Goal: Task Accomplishment & Management: Complete application form

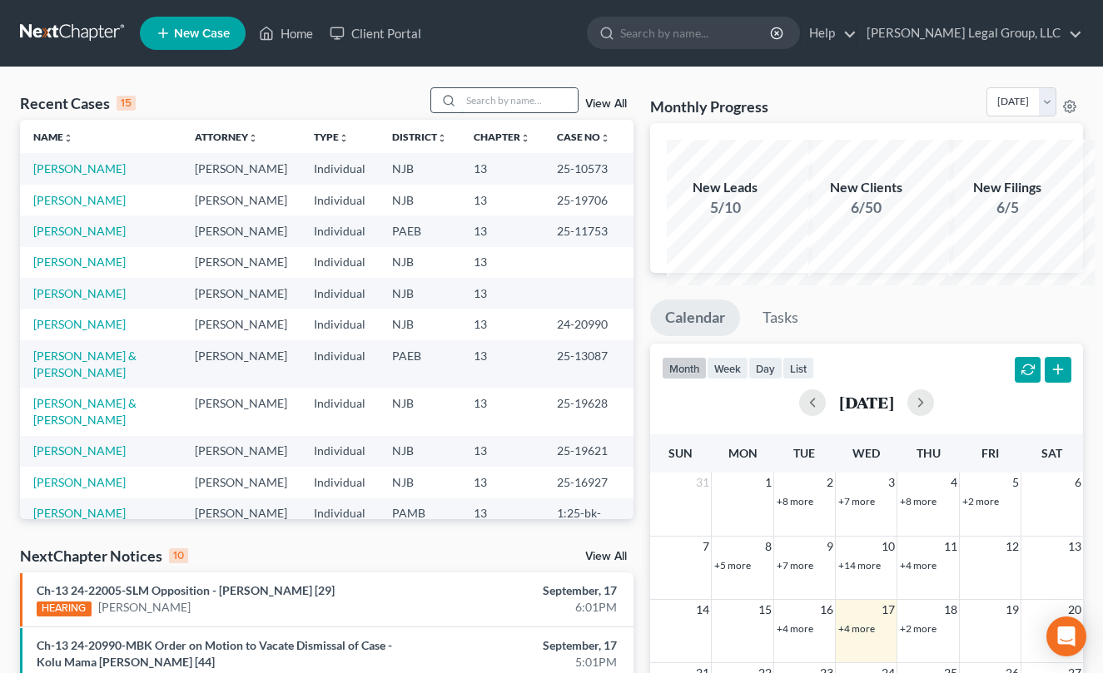
click at [461, 112] on input "search" at bounding box center [519, 100] width 117 height 24
type input "[PERSON_NAME]"
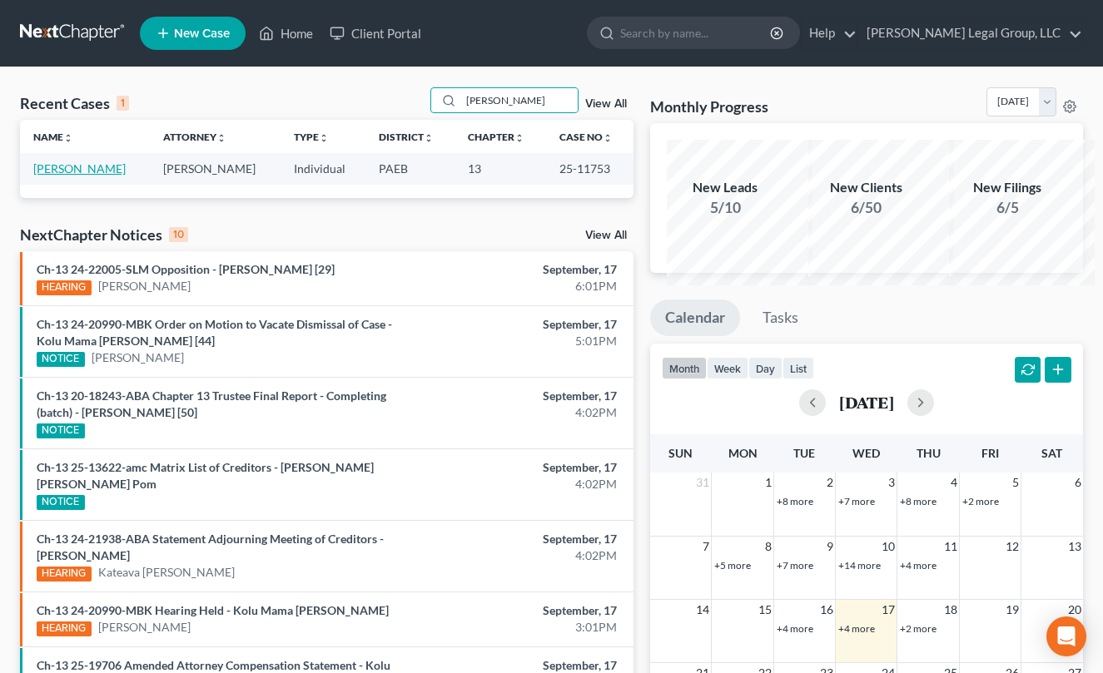
click at [73, 176] on link "[PERSON_NAME]" at bounding box center [79, 168] width 92 height 14
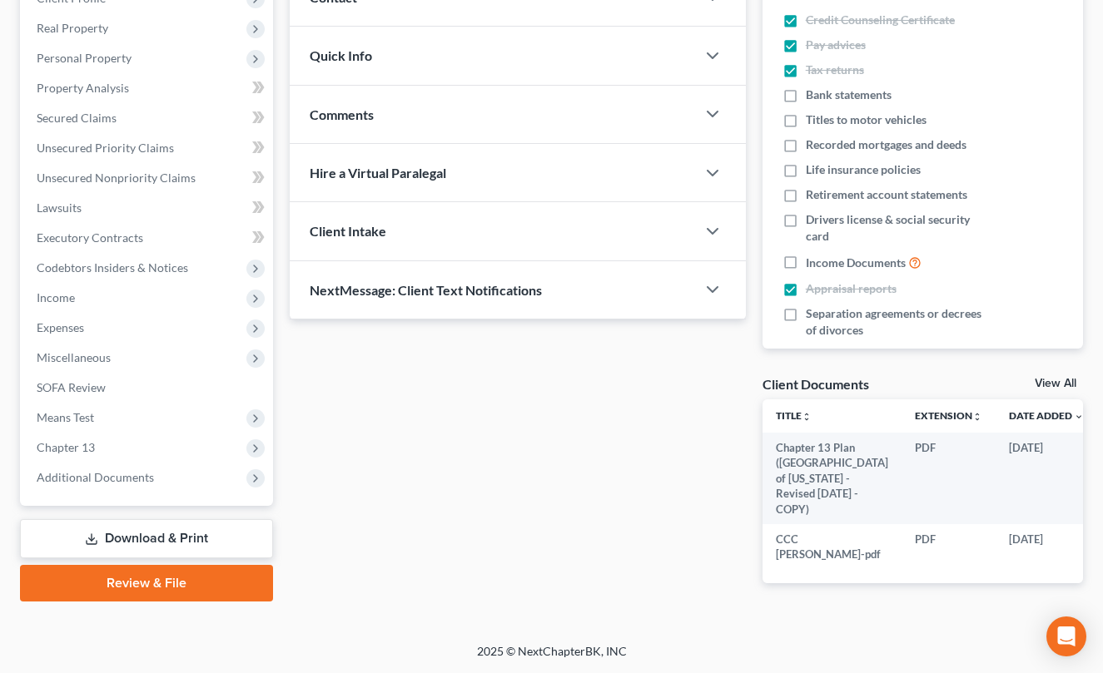
scroll to position [583, 0]
click at [95, 440] on span "Chapter 13" at bounding box center [66, 447] width 58 height 14
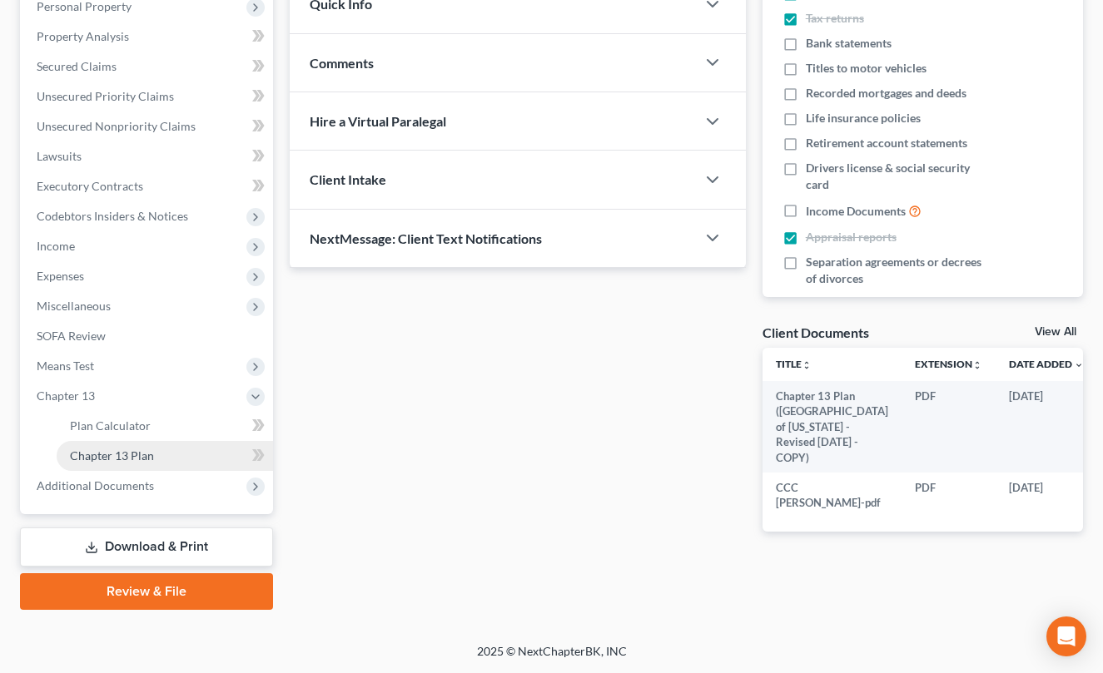
click at [127, 449] on span "Chapter 13 Plan" at bounding box center [112, 456] width 84 height 14
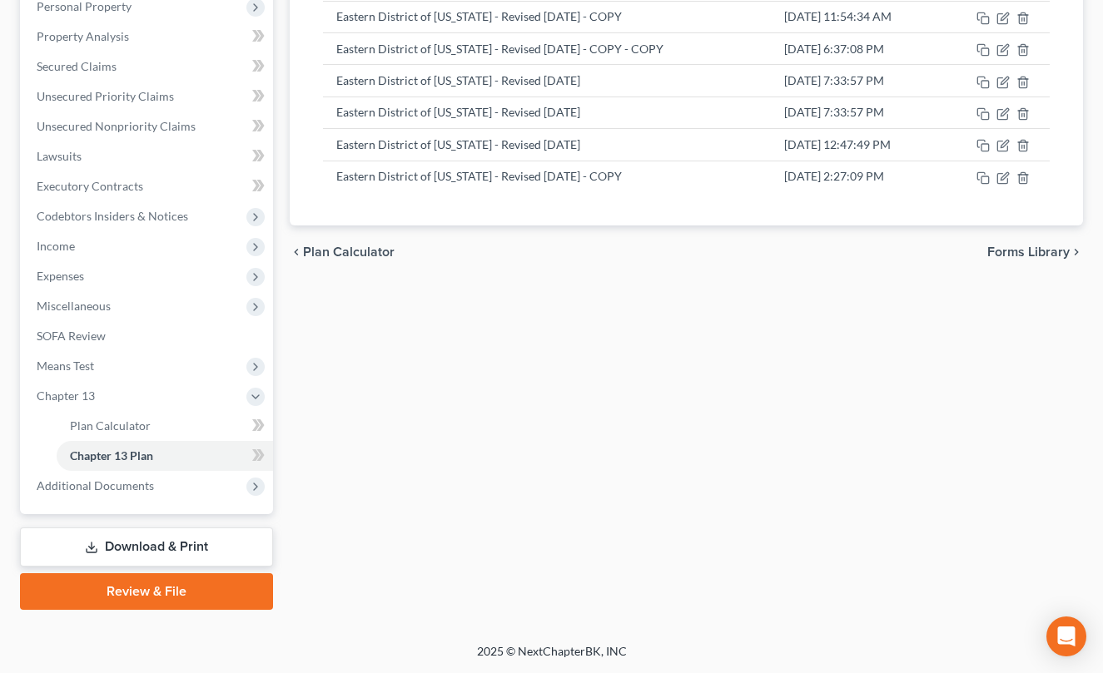
scroll to position [416, 0]
click at [982, 185] on icon "button" at bounding box center [982, 177] width 13 height 13
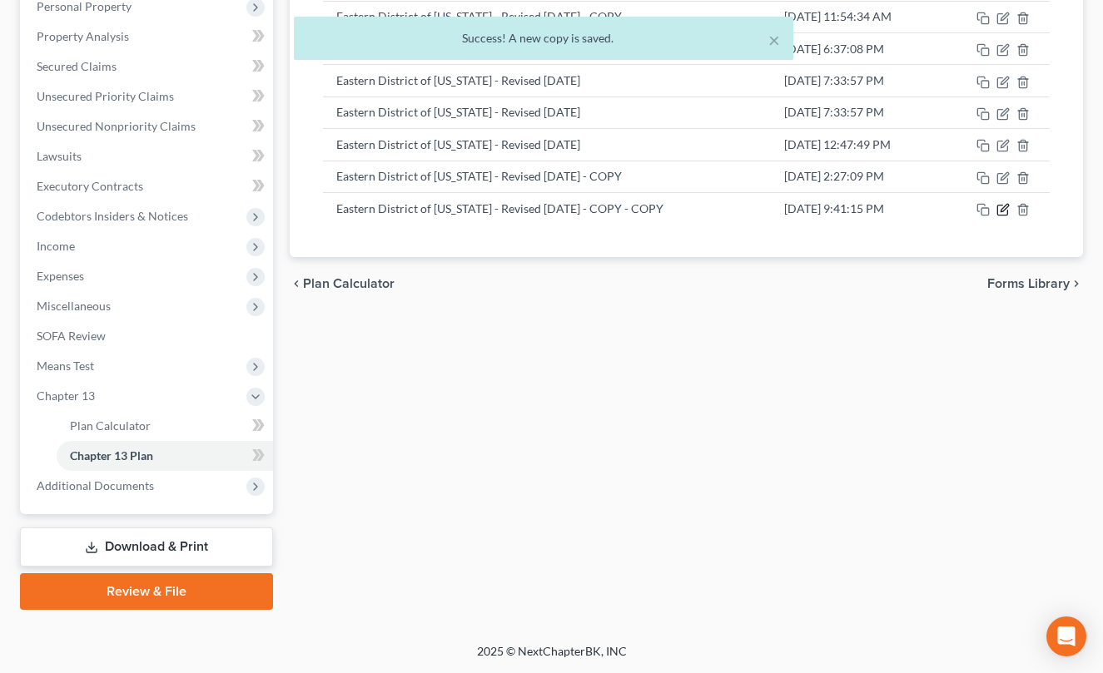
click at [1003, 211] on icon "button" at bounding box center [1004, 207] width 7 height 7
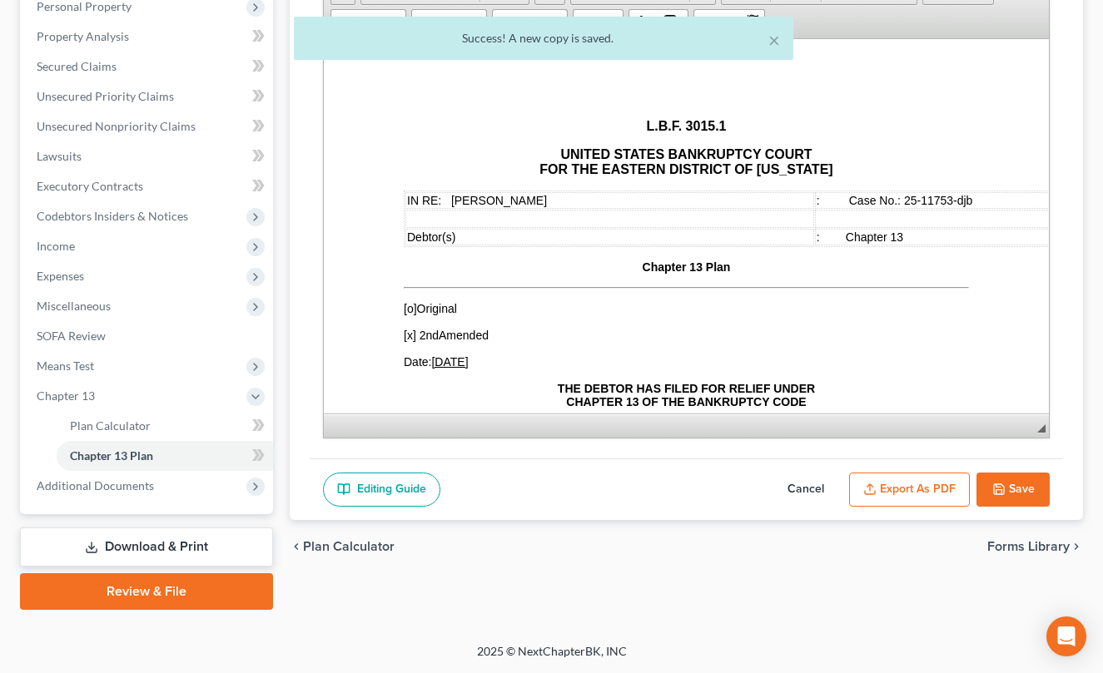
scroll to position [0, 0]
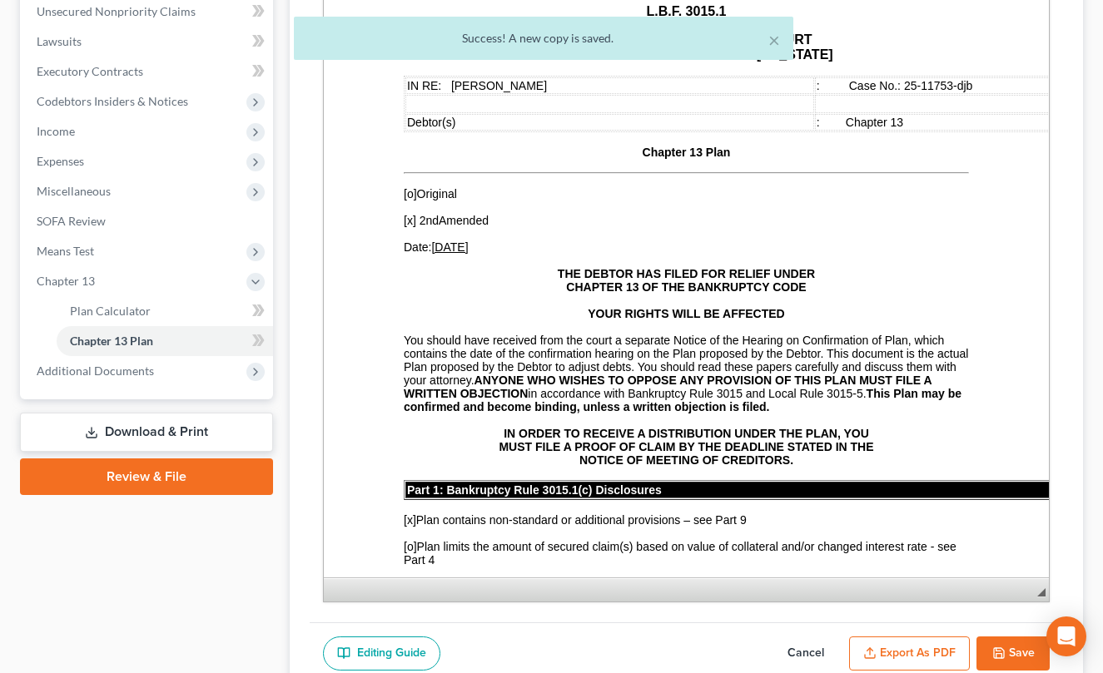
drag, startPoint x: 1027, startPoint y: 380, endPoint x: 614, endPoint y: 606, distance: 470.9
click at [1040, 623] on div "Chapter 13 Plan Name Eastern District of [US_STATE] - Revised [DATE] - COPY - C…" at bounding box center [686, 203] width 753 height 839
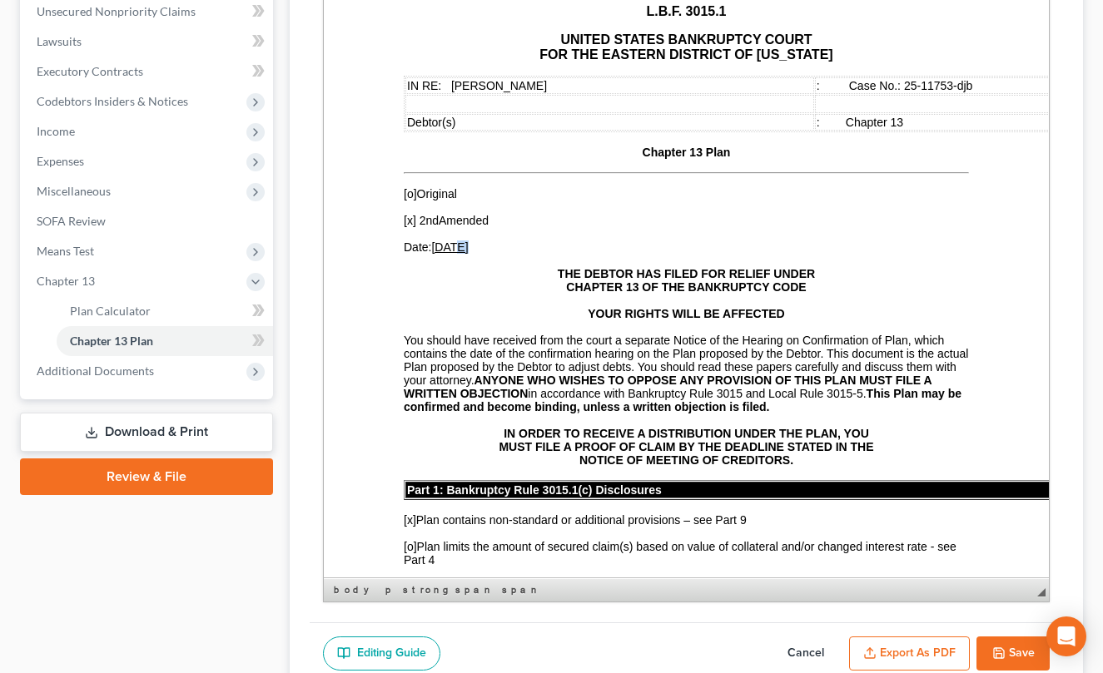
drag, startPoint x: 458, startPoint y: 274, endPoint x: 457, endPoint y: 265, distance: 9.2
drag, startPoint x: 460, startPoint y: 269, endPoint x: 441, endPoint y: 269, distance: 19.1
click at [441, 254] on u "[DATE]" at bounding box center [449, 247] width 37 height 13
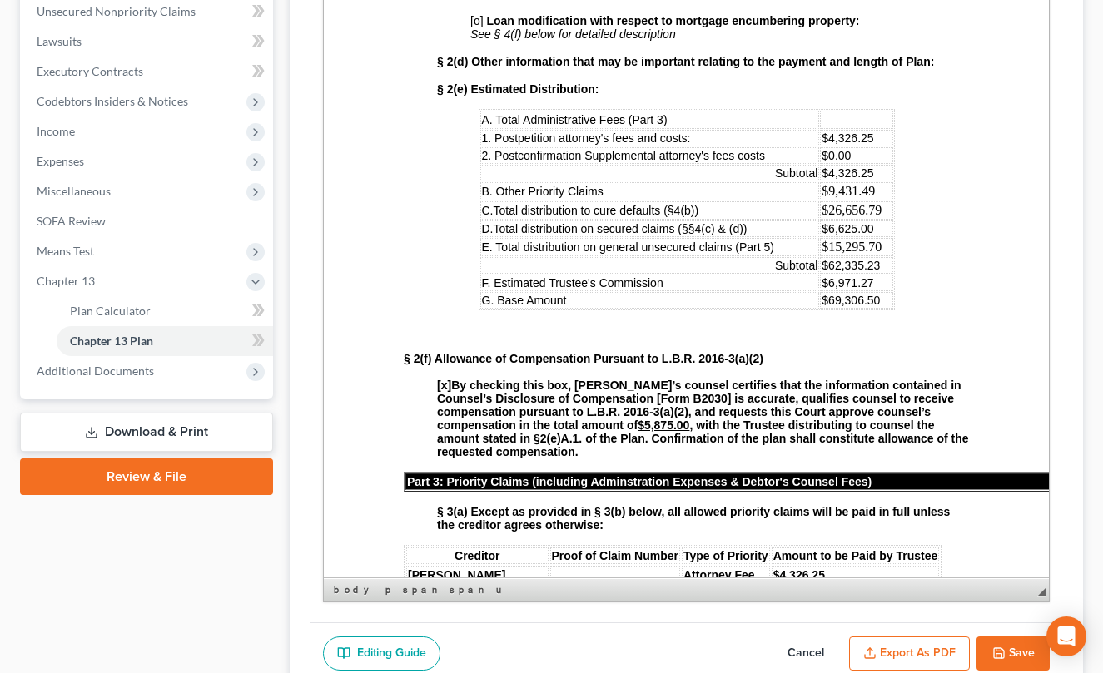
scroll to position [749, 0]
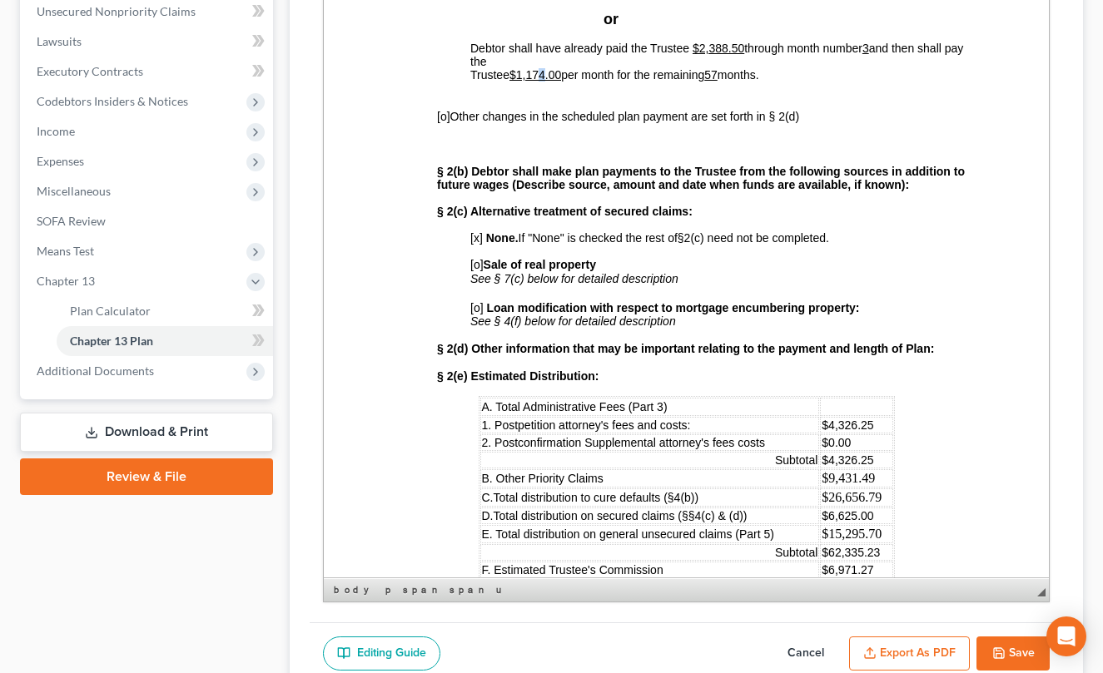
click at [546, 82] on u "$1,174.00" at bounding box center [535, 74] width 52 height 13
click at [717, 82] on u "57" at bounding box center [710, 74] width 13 height 13
click at [742, 55] on u "$2,388.50" at bounding box center [719, 48] width 52 height 13
click at [869, 55] on span "3" at bounding box center [865, 48] width 7 height 13
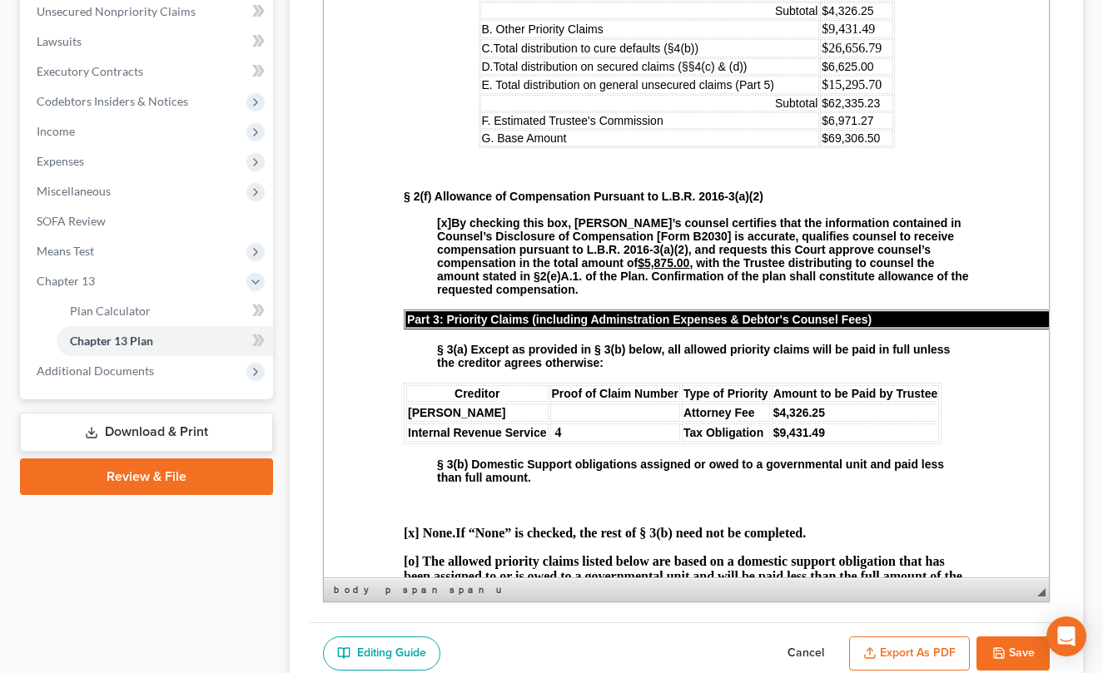
scroll to position [1249, 0]
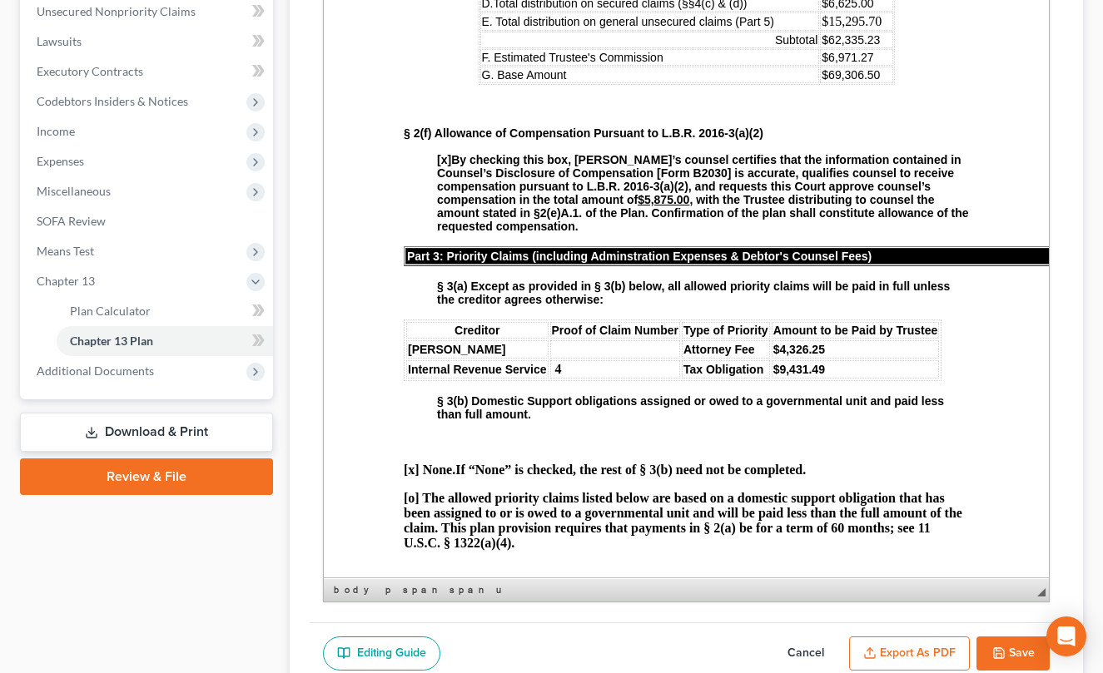
click at [850, 82] on p "$69,306.50" at bounding box center [856, 74] width 69 height 13
drag, startPoint x: 852, startPoint y: 238, endPoint x: 821, endPoint y: 242, distance: 31.1
click at [821, 66] on td "$6,971.27" at bounding box center [856, 57] width 72 height 17
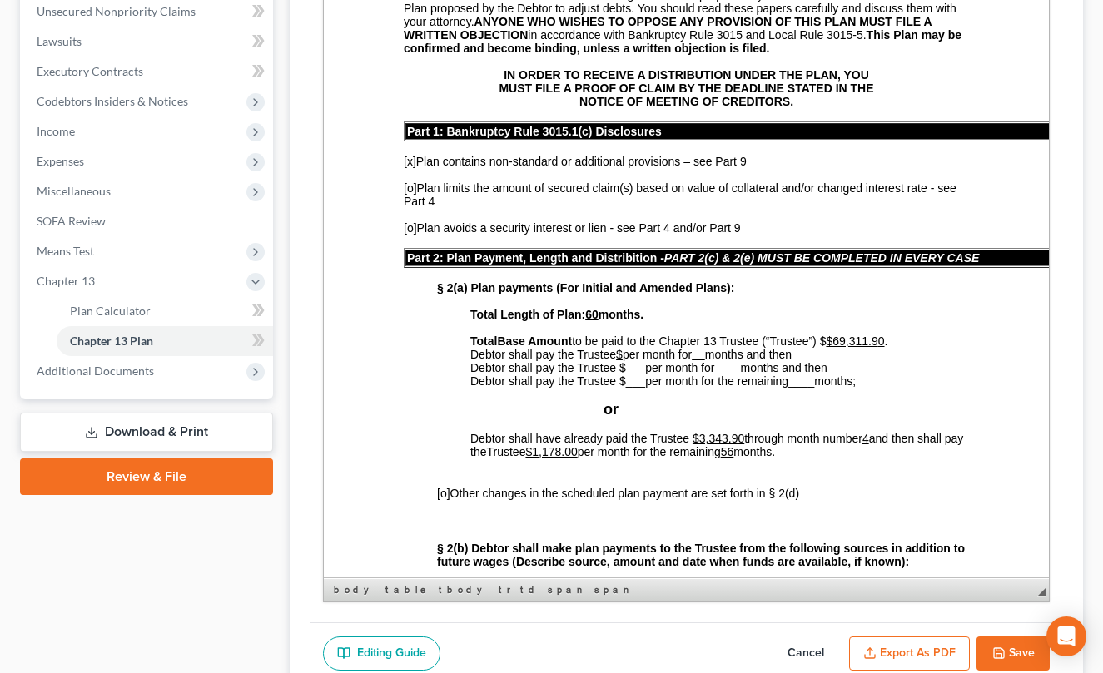
scroll to position [333, 0]
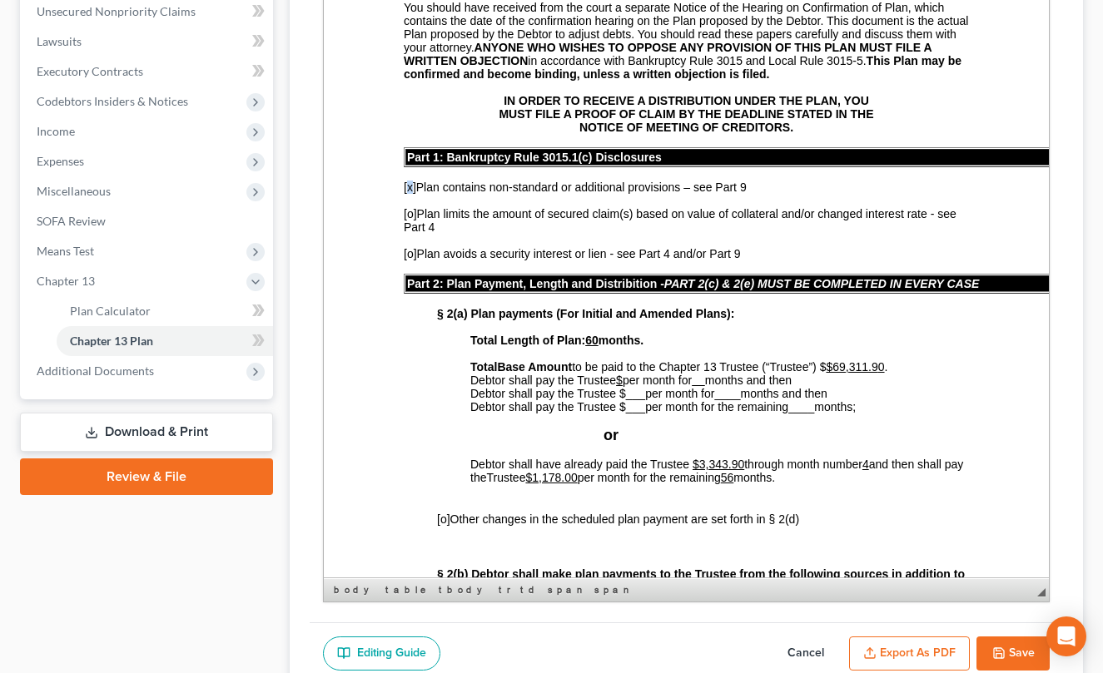
click at [409, 194] on span "[x]" at bounding box center [410, 187] width 12 height 13
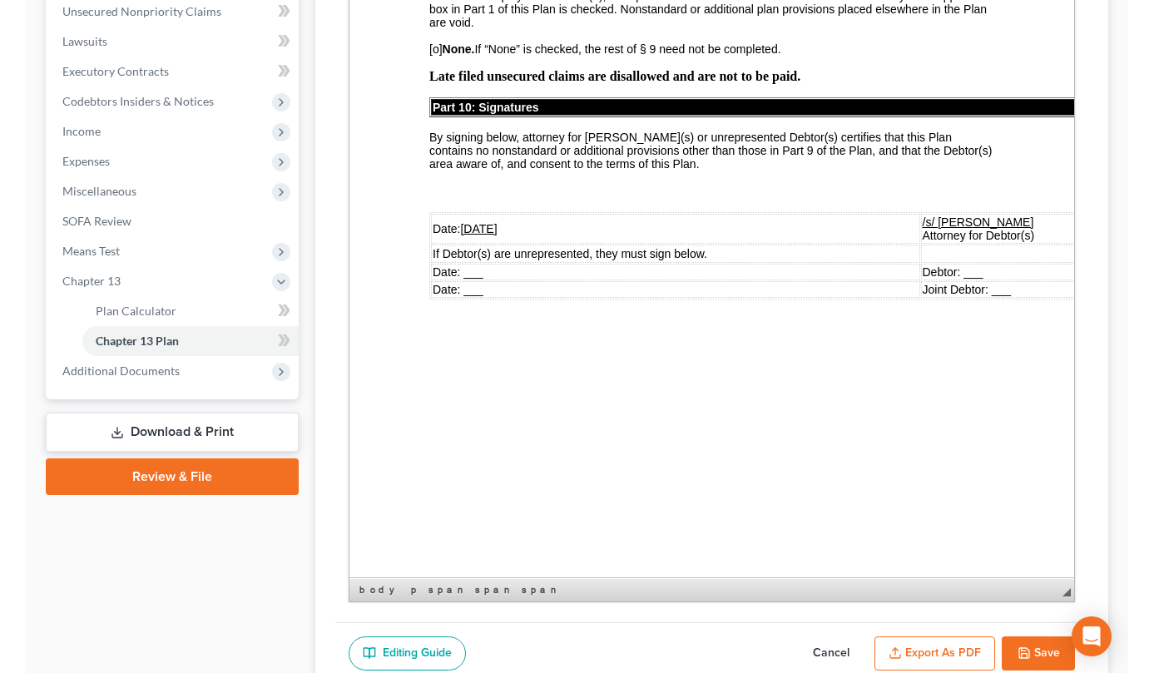
scroll to position [5910, 0]
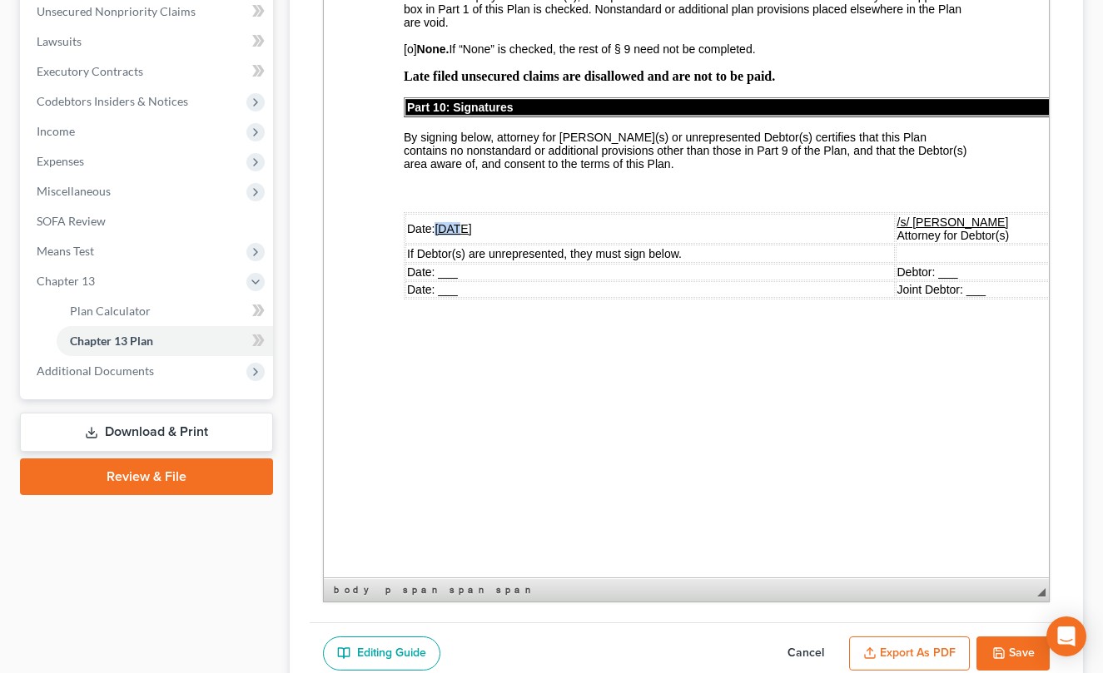
drag, startPoint x: 457, startPoint y: 315, endPoint x: 439, endPoint y: 314, distance: 17.5
click at [439, 236] on u "[DATE]" at bounding box center [452, 228] width 37 height 13
drag, startPoint x: 884, startPoint y: 146, endPoint x: 400, endPoint y: 147, distance: 484.4
click at [413, 56] on span "[o]" at bounding box center [410, 48] width 13 height 13
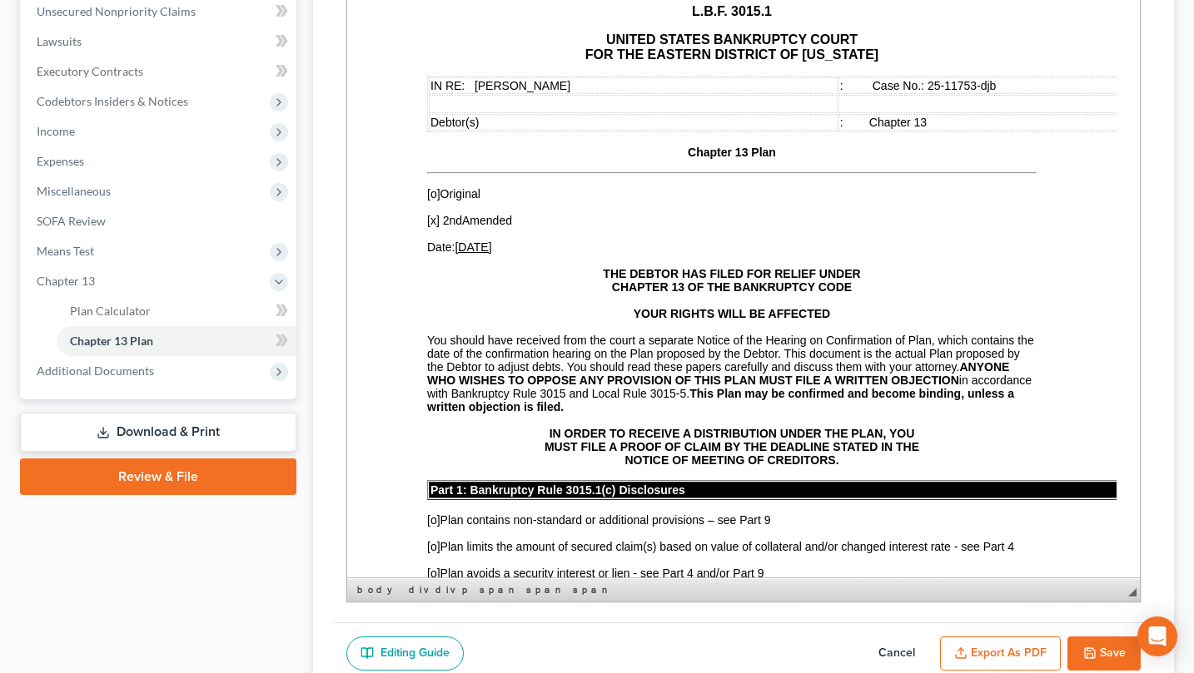
scroll to position [87, 0]
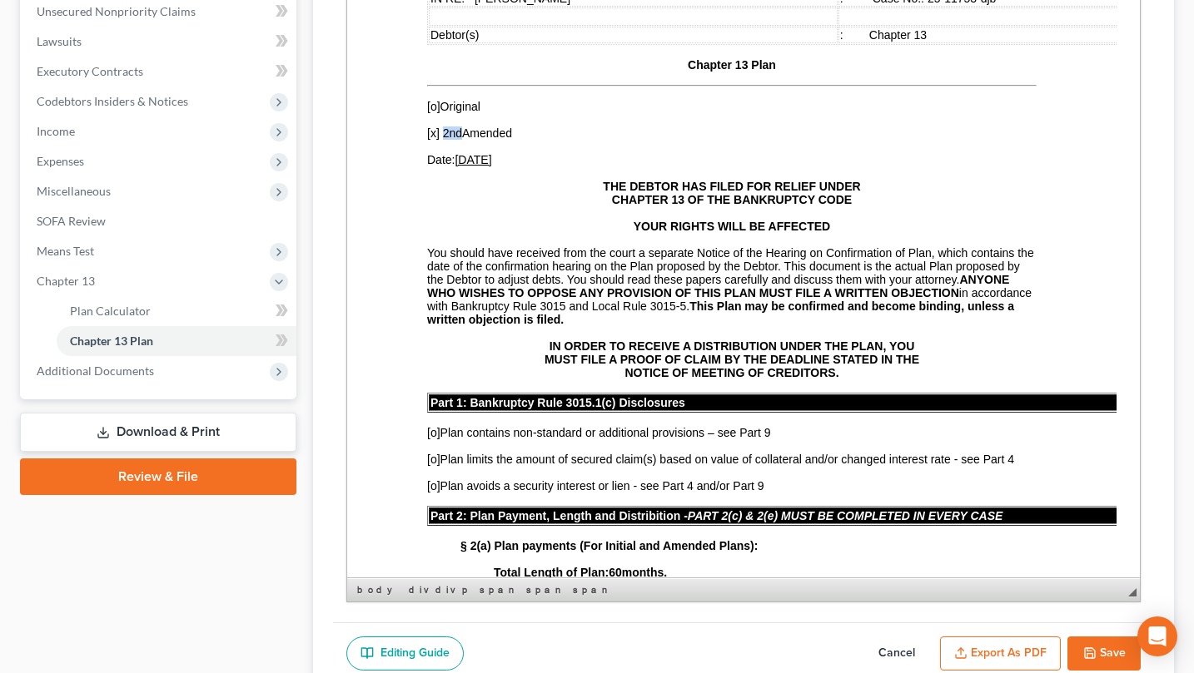
drag, startPoint x: 460, startPoint y: 157, endPoint x: 444, endPoint y: 159, distance: 15.9
click at [444, 140] on span "[x] 2nd Amended" at bounding box center [468, 133] width 85 height 13
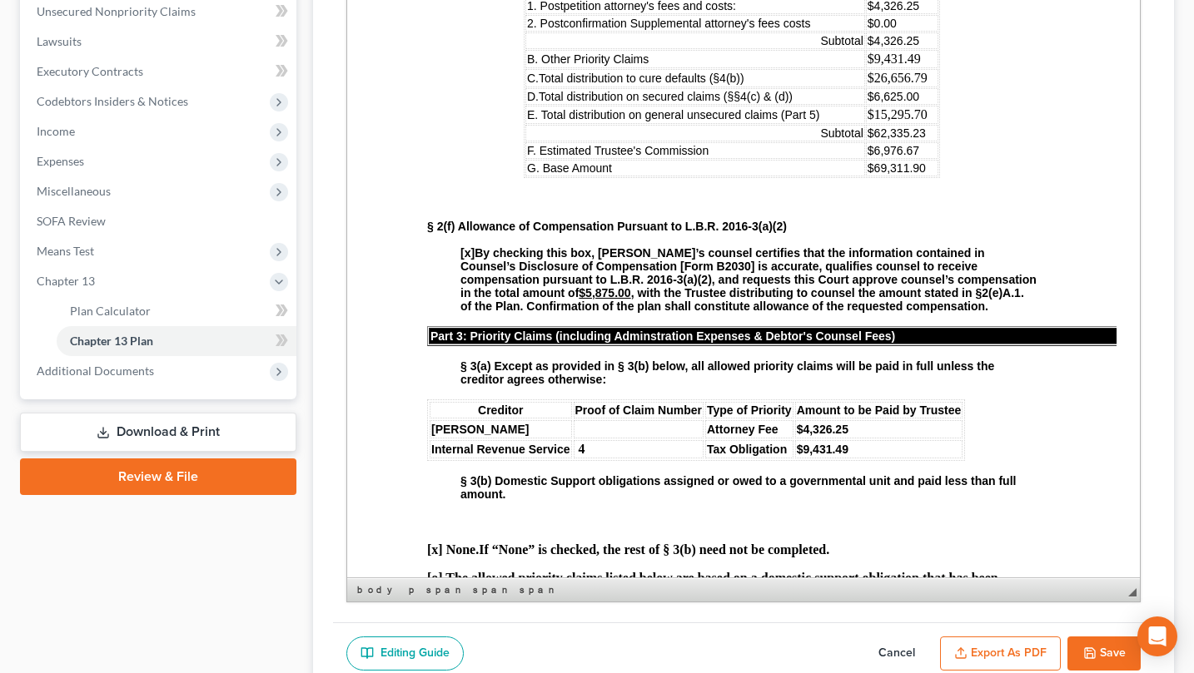
scroll to position [1165, 0]
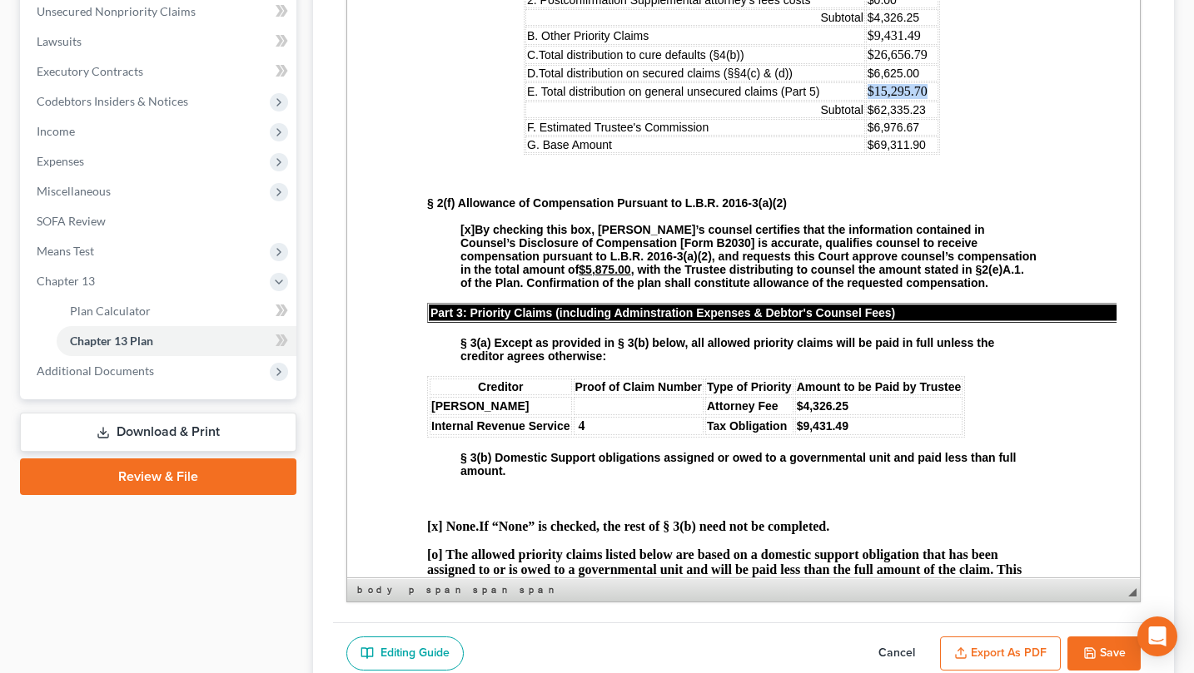
drag, startPoint x: 920, startPoint y: 235, endPoint x: 848, endPoint y: 238, distance: 71.7
click at [865, 101] on td "$15,295.70" at bounding box center [901, 91] width 72 height 18
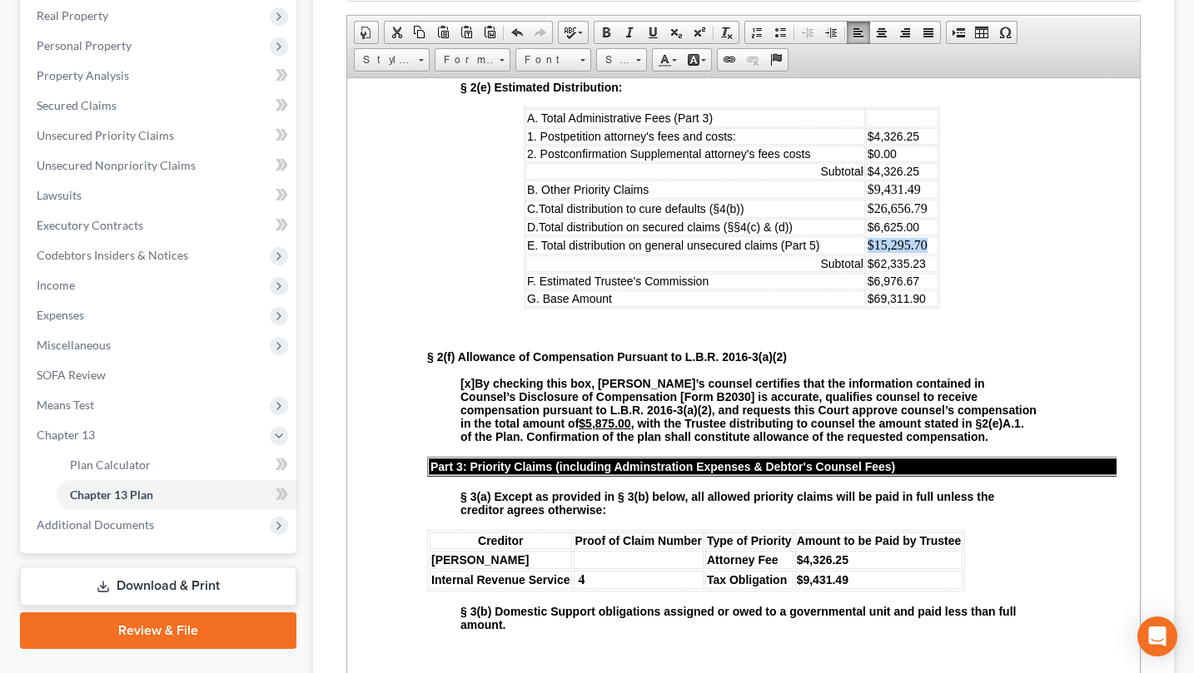
scroll to position [250, 0]
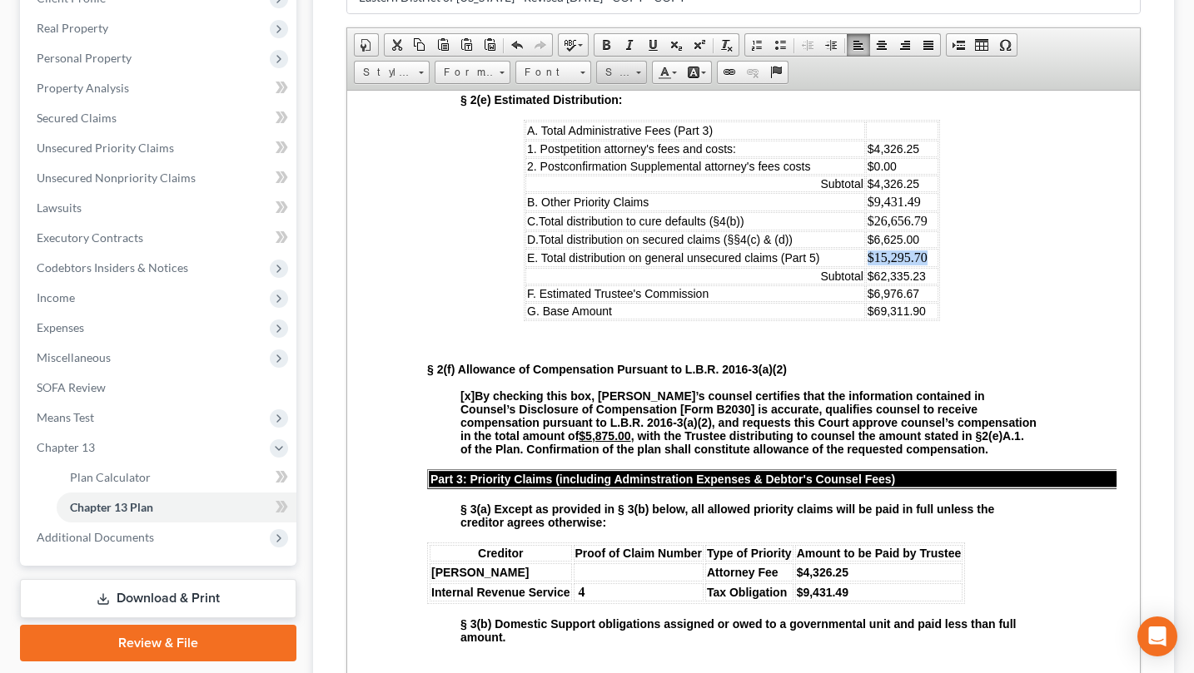
click at [647, 84] on link "Size" at bounding box center [621, 72] width 51 height 23
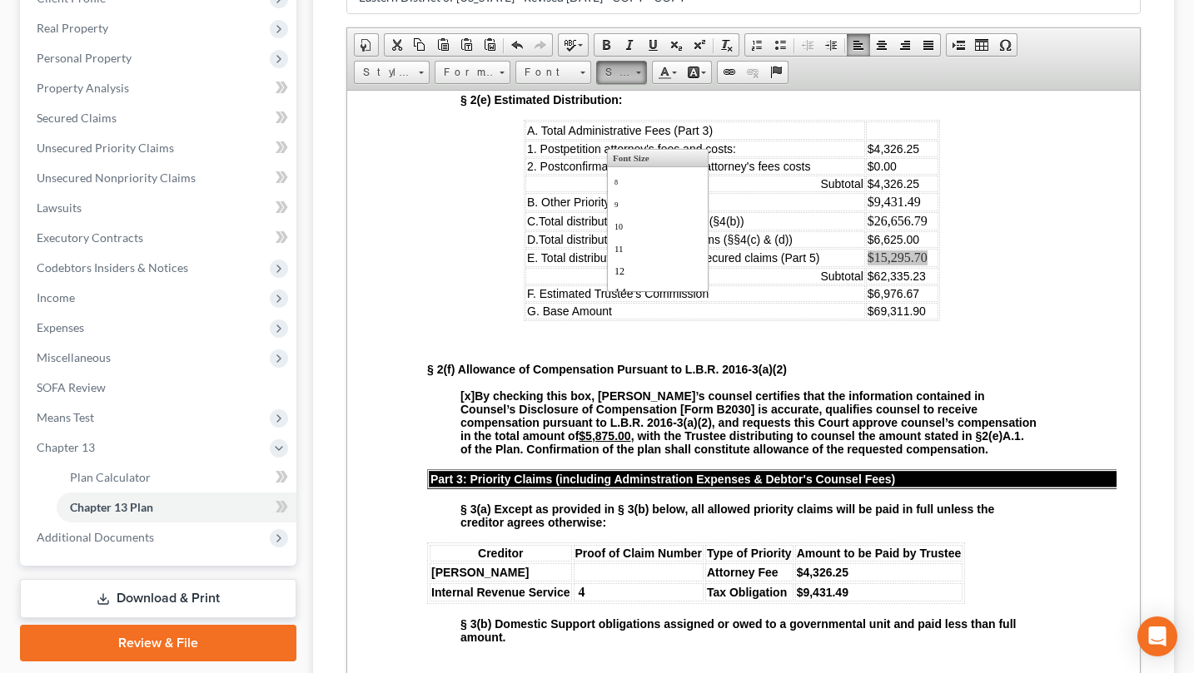
click at [640, 78] on span at bounding box center [638, 70] width 4 height 16
click at [647, 84] on link "Size" at bounding box center [621, 72] width 51 height 23
click at [638, 220] on link "14" at bounding box center [656, 209] width 95 height 22
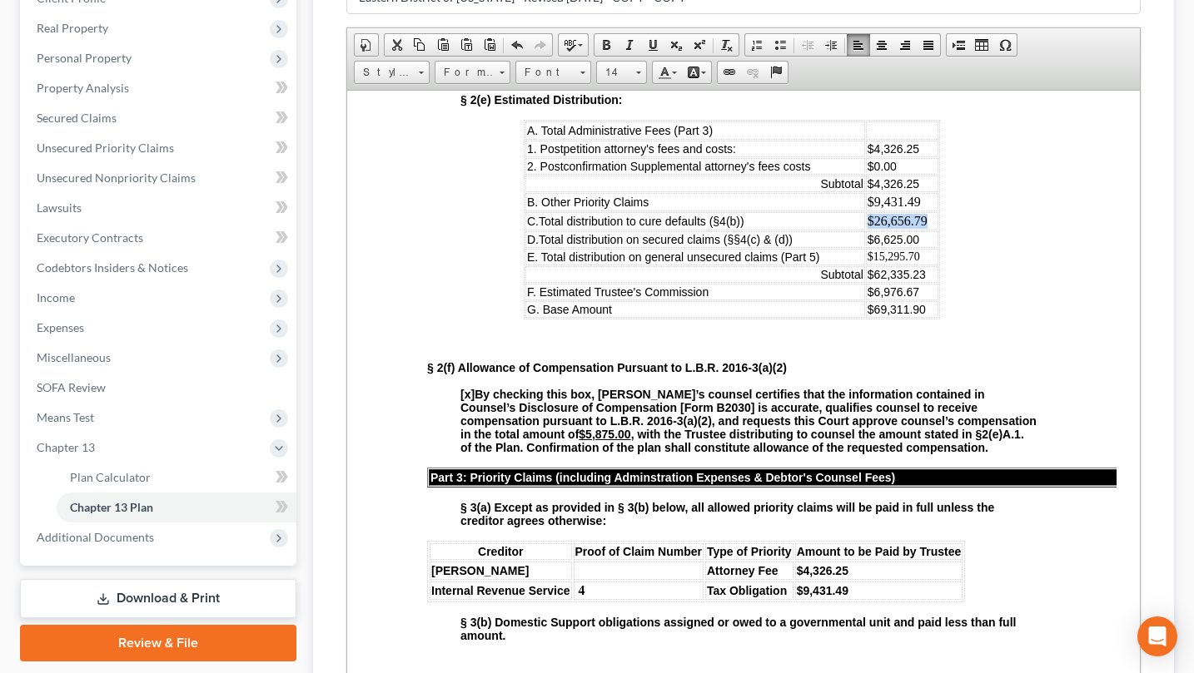
drag, startPoint x: 921, startPoint y: 355, endPoint x: 851, endPoint y: 346, distance: 70.5
click at [865, 230] on td "$26,656.79" at bounding box center [901, 220] width 72 height 18
click at [640, 78] on span at bounding box center [638, 70] width 4 height 16
click at [640, 281] on link "12" at bounding box center [656, 270] width 95 height 22
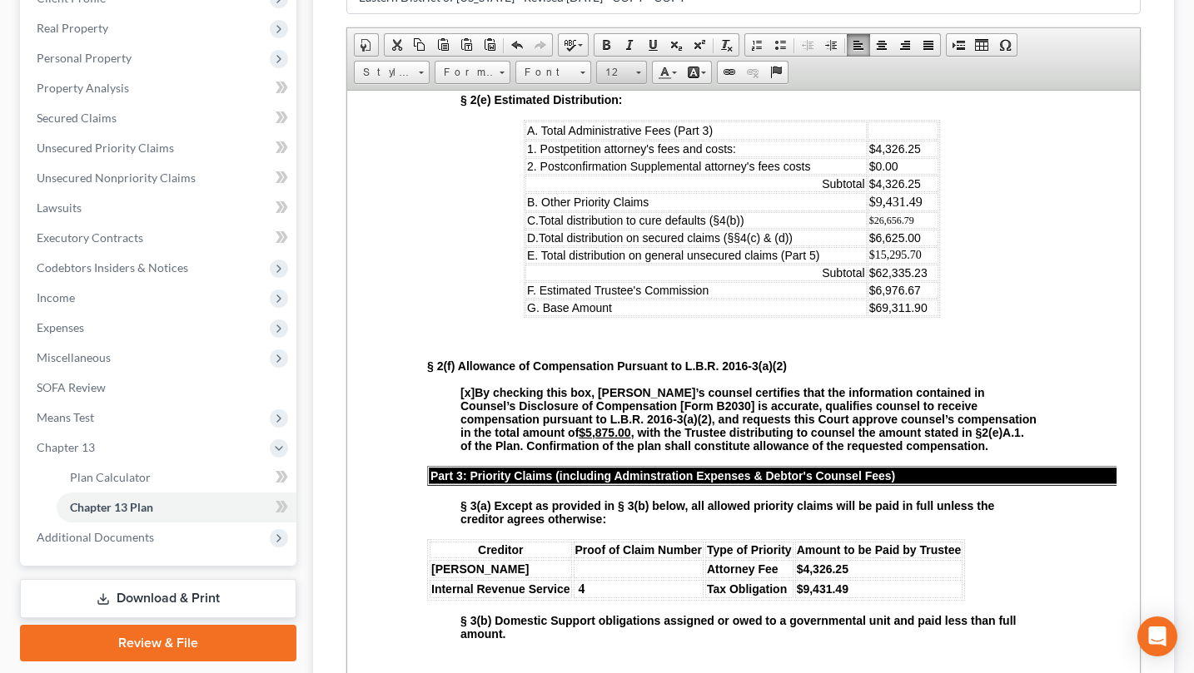
click at [640, 78] on span at bounding box center [638, 70] width 4 height 16
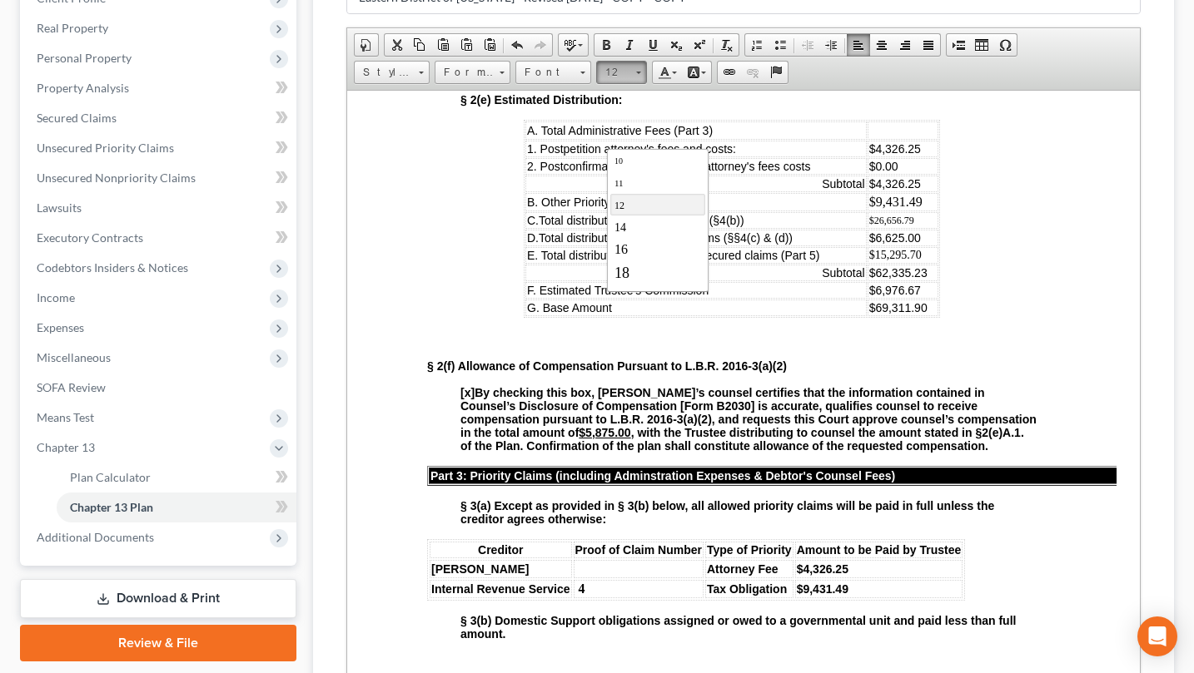
scroll to position [93, 0]
click at [635, 210] on link "14" at bounding box center [656, 199] width 95 height 22
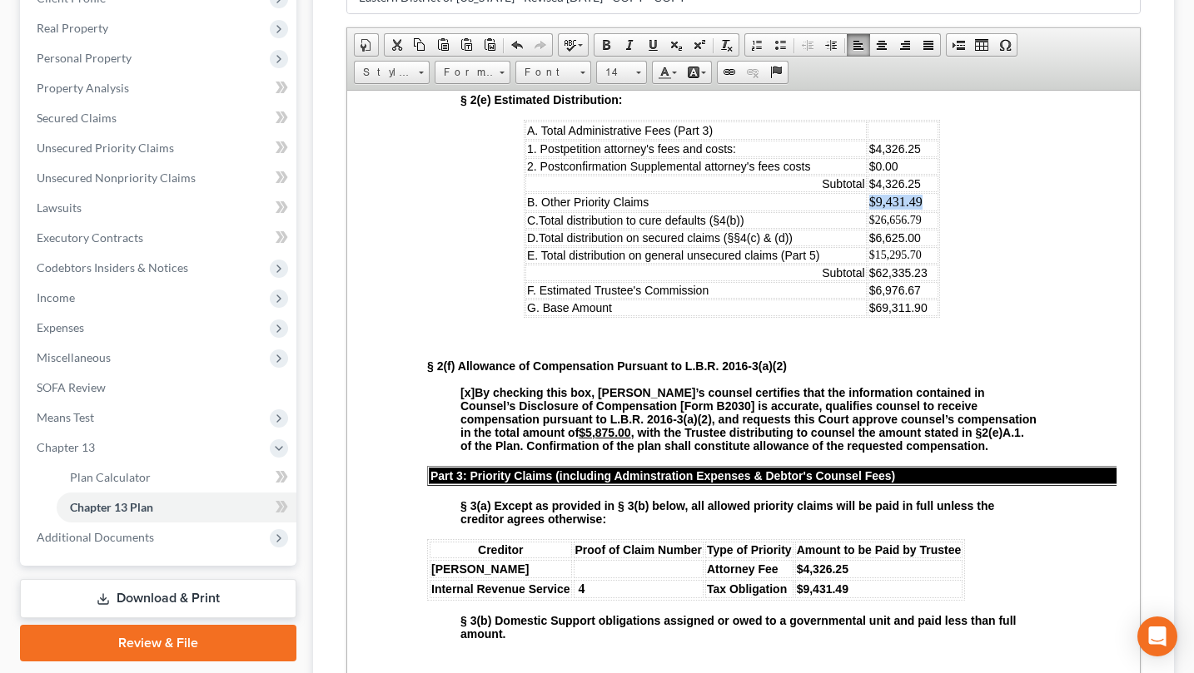
drag, startPoint x: 926, startPoint y: 334, endPoint x: 852, endPoint y: 330, distance: 74.2
click at [852, 211] on tr "B. Other Priority Claims $9,431.49" at bounding box center [730, 201] width 413 height 18
click at [640, 78] on span at bounding box center [638, 70] width 4 height 16
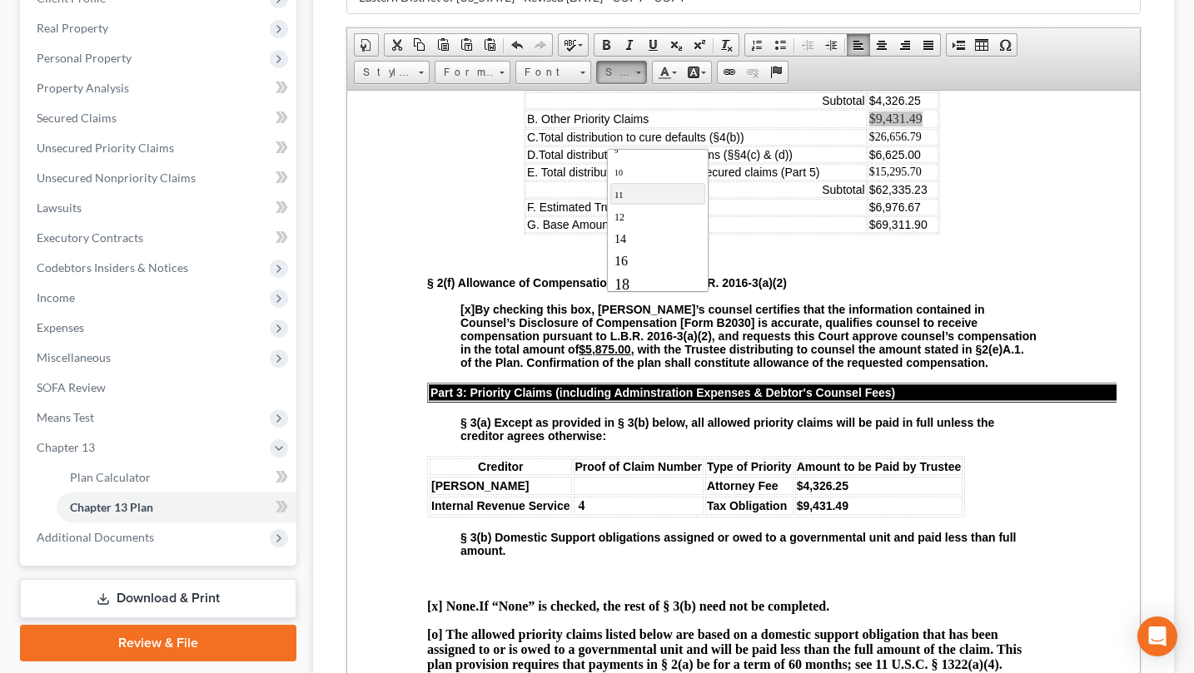
scroll to position [83, 0]
click at [649, 242] on link "16" at bounding box center [656, 232] width 95 height 22
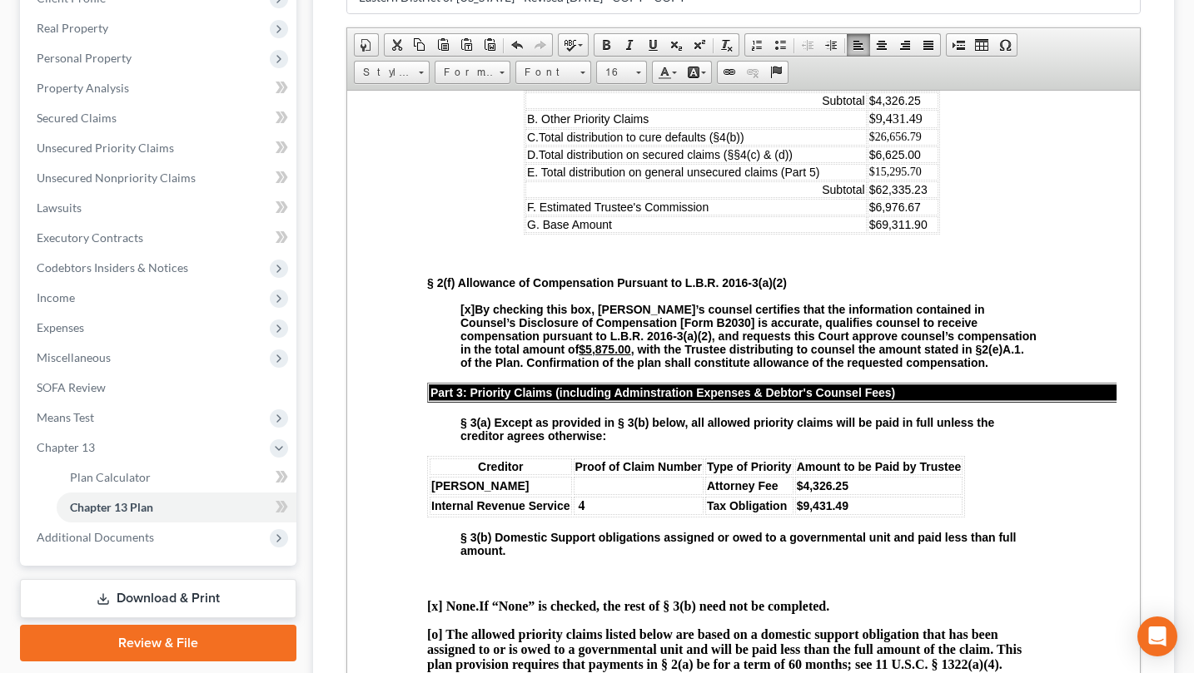
scroll to position [0, 0]
click at [910, 142] on span "$26,656.79" at bounding box center [894, 136] width 52 height 12
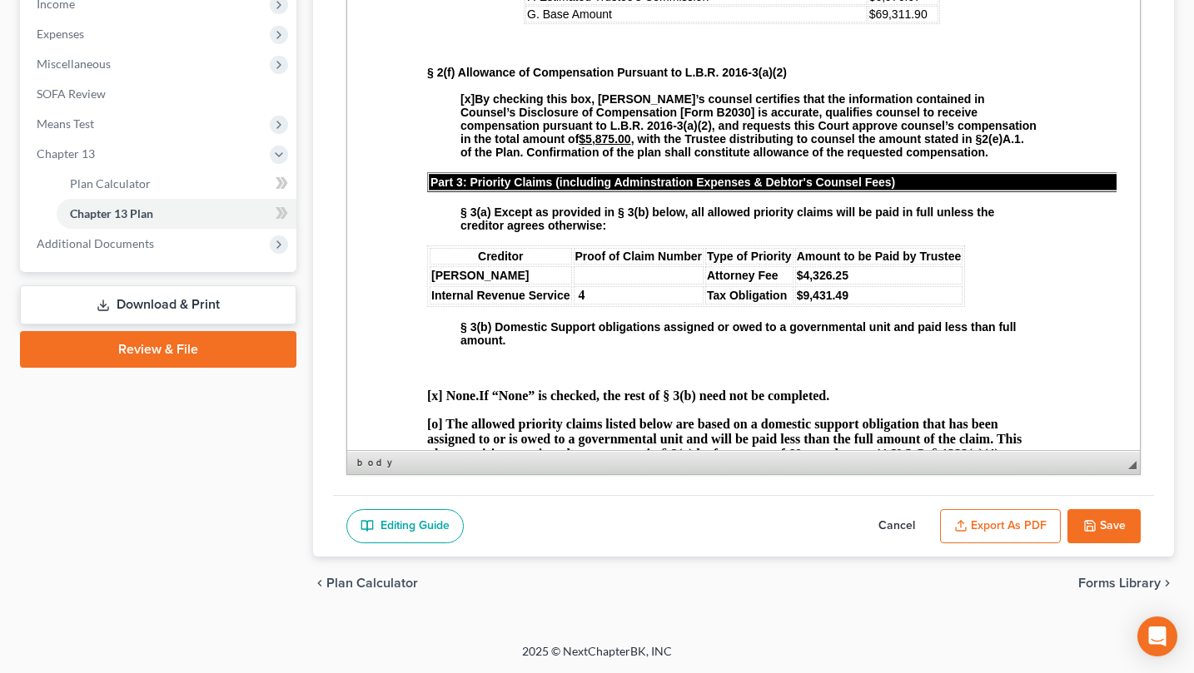
scroll to position [656, 0]
click at [860, 509] on button "Cancel" at bounding box center [896, 526] width 73 height 35
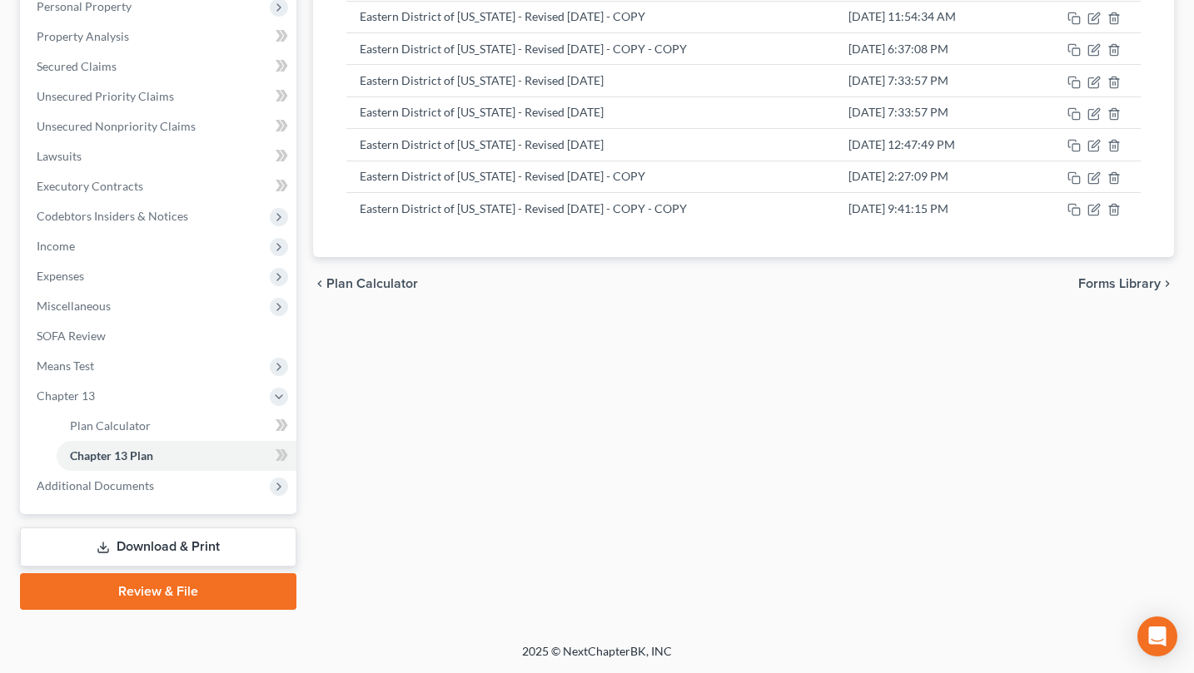
scroll to position [291, 0]
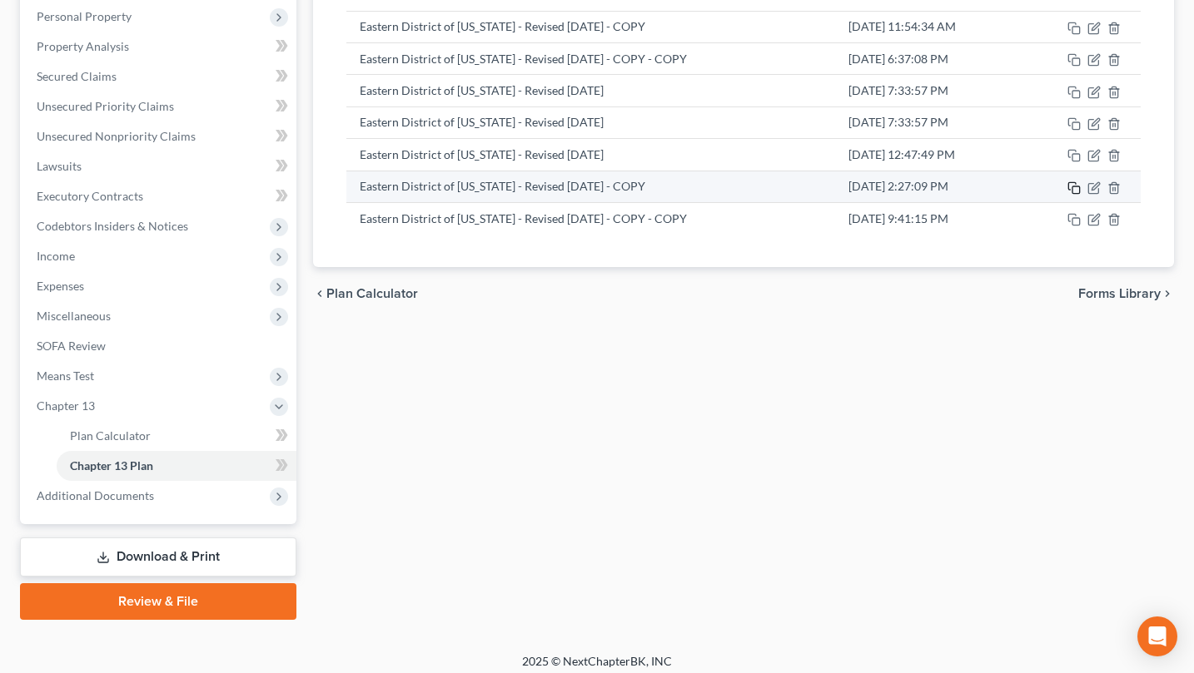
click at [1067, 195] on icon "button" at bounding box center [1073, 187] width 13 height 13
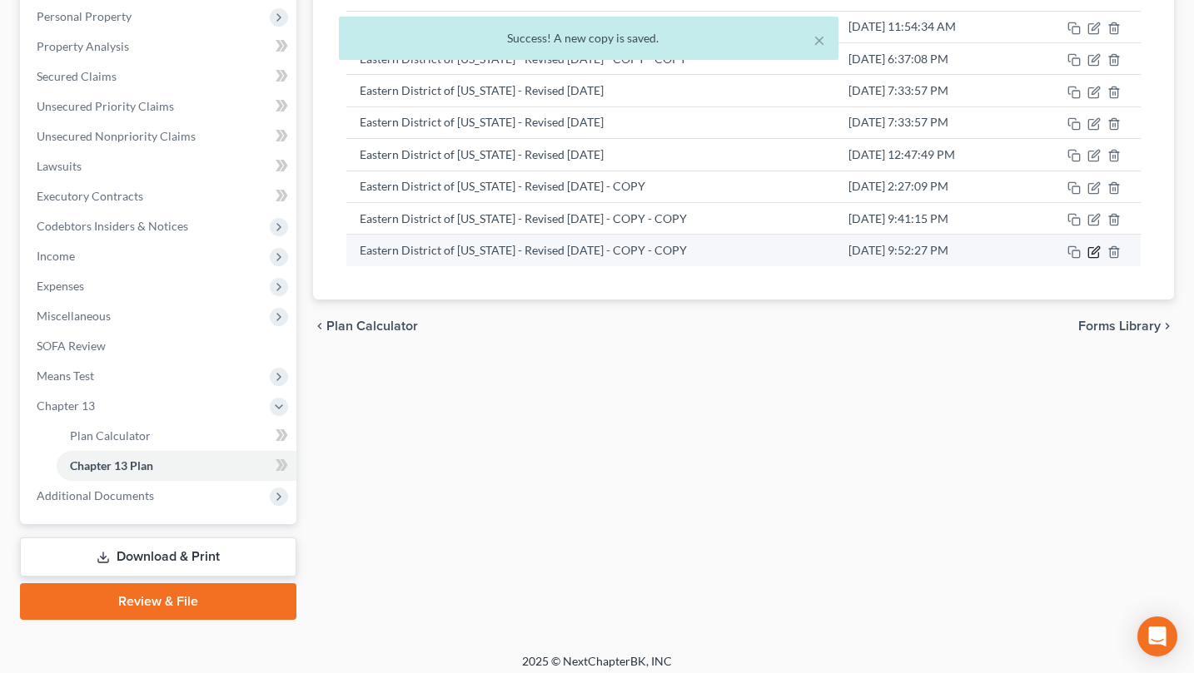
click at [1087, 259] on icon "button" at bounding box center [1093, 252] width 13 height 13
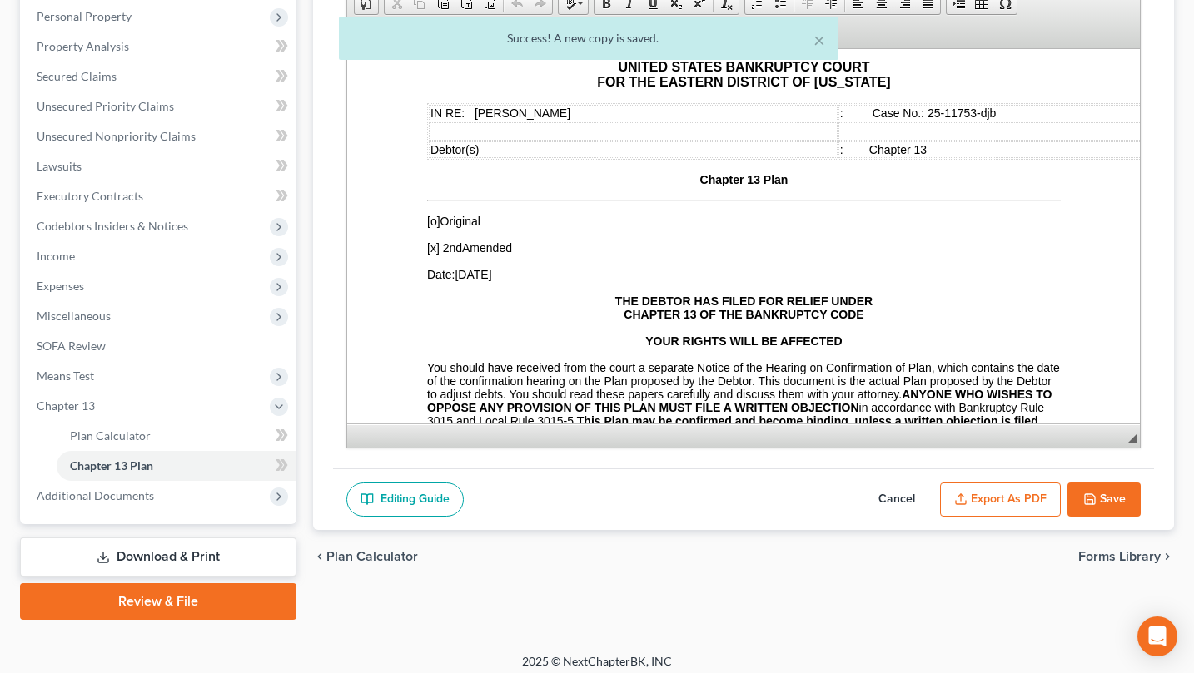
scroll to position [250, 0]
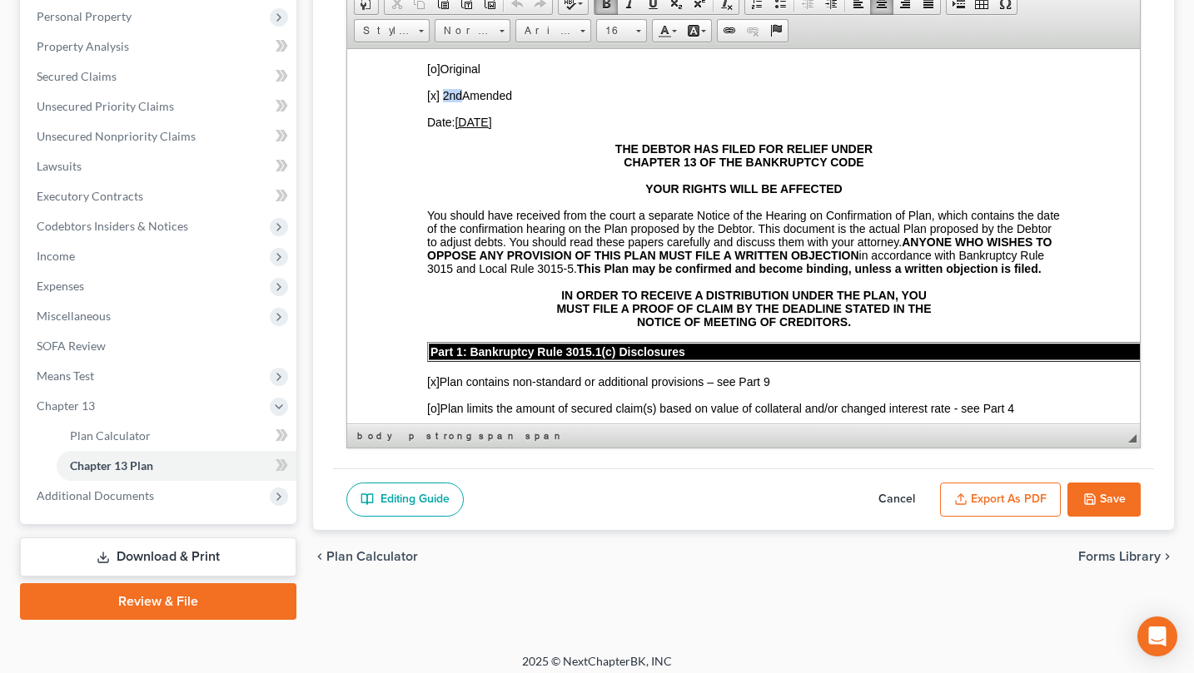
drag, startPoint x: 461, startPoint y: 118, endPoint x: 444, endPoint y: 120, distance: 16.7
click at [444, 102] on span "[x] 2nd Amended" at bounding box center [468, 94] width 85 height 13
drag, startPoint x: 486, startPoint y: 152, endPoint x: 465, endPoint y: 153, distance: 20.8
click at [465, 128] on u "[DATE]" at bounding box center [472, 121] width 37 height 13
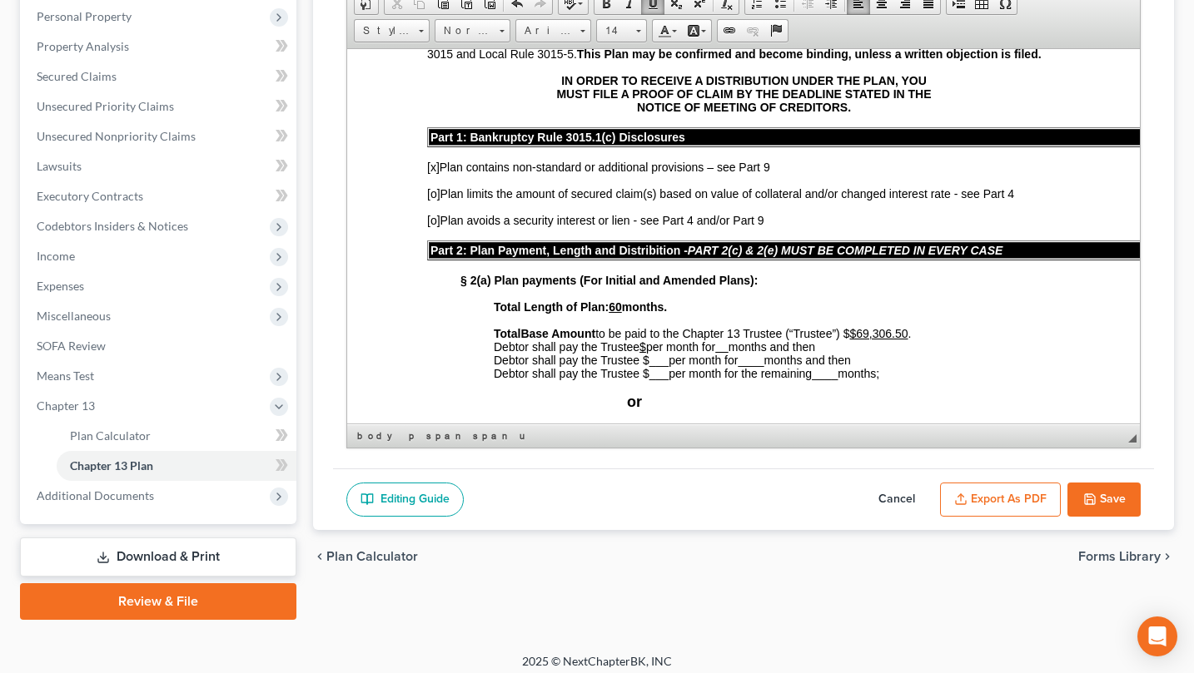
scroll to position [499, 0]
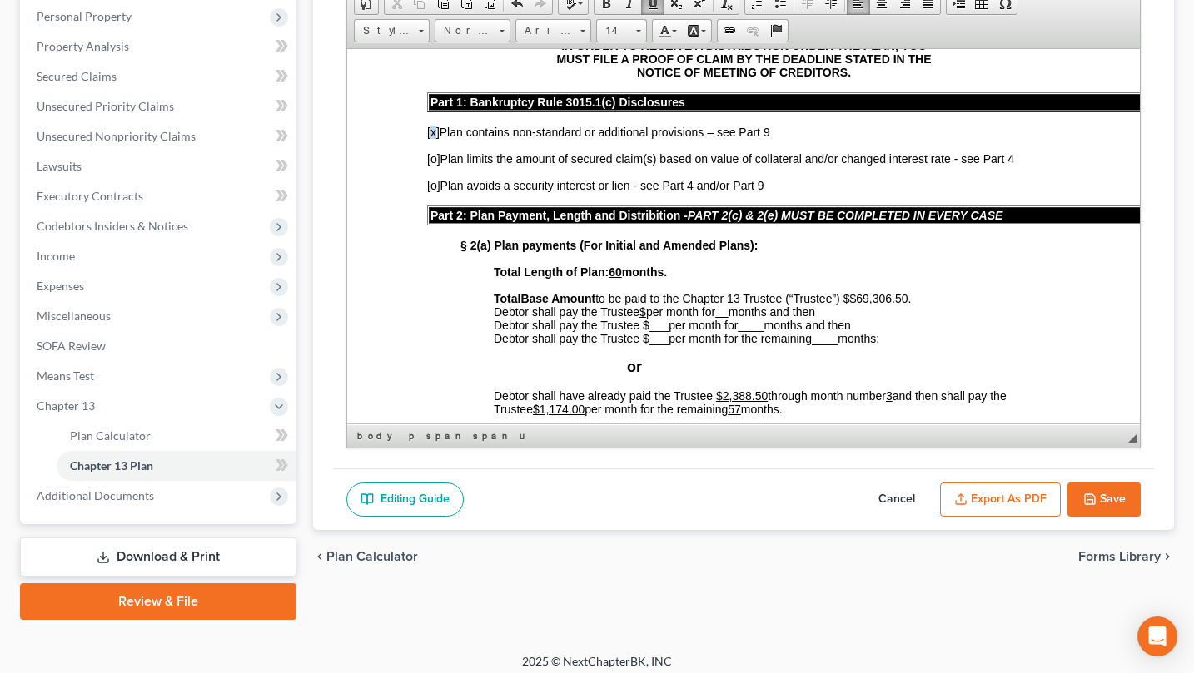
click at [433, 138] on span "[x]" at bounding box center [432, 131] width 12 height 13
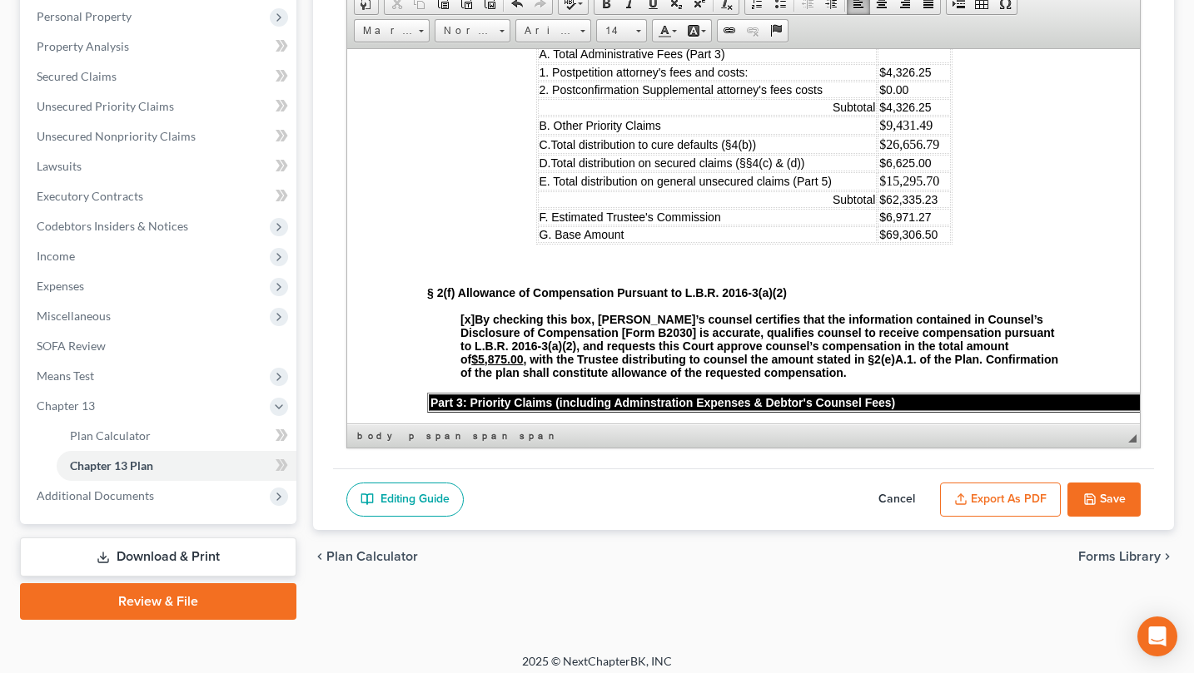
scroll to position [1249, 0]
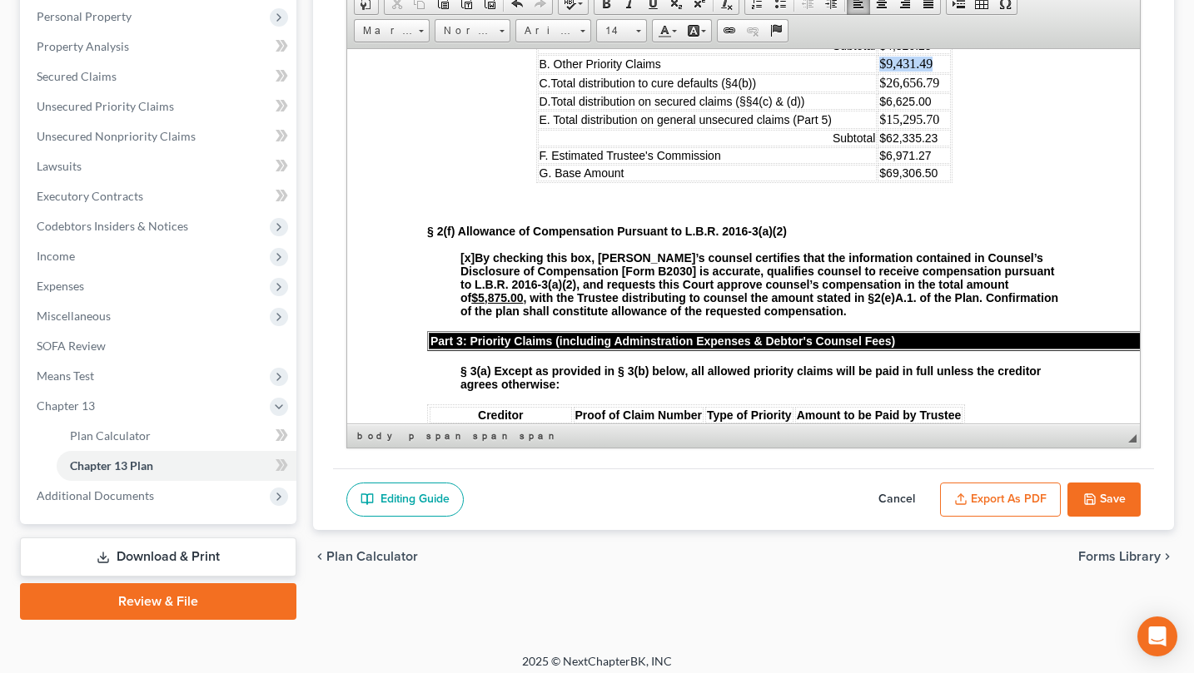
drag, startPoint x: 912, startPoint y: 211, endPoint x: 849, endPoint y: 203, distance: 63.7
click at [876, 72] on td "$9,431.49" at bounding box center [912, 63] width 72 height 18
click at [647, 42] on link "Size" at bounding box center [621, 30] width 51 height 23
click at [643, 201] on link "16" at bounding box center [656, 190] width 95 height 22
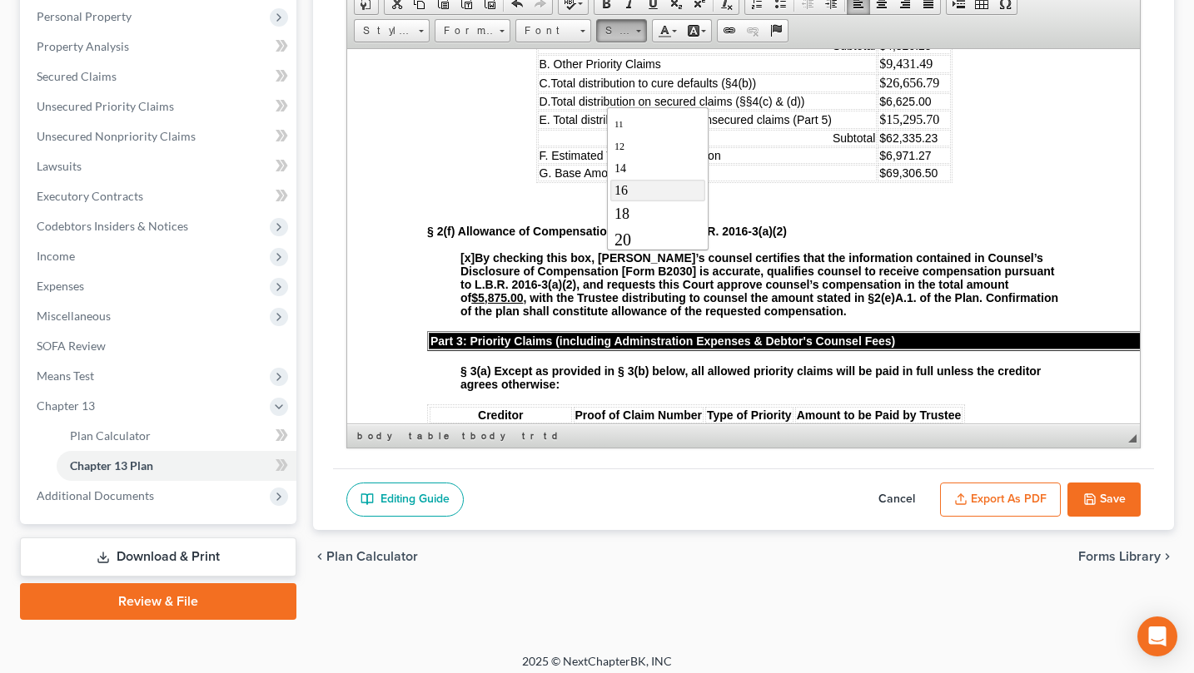
scroll to position [0, 0]
click at [901, 92] on td "$26,656.79" at bounding box center [912, 82] width 72 height 18
drag, startPoint x: 925, startPoint y: 226, endPoint x: 850, endPoint y: 216, distance: 75.6
click at [876, 92] on td "$26,656.79" at bounding box center [912, 82] width 72 height 18
click at [640, 37] on span at bounding box center [638, 29] width 4 height 16
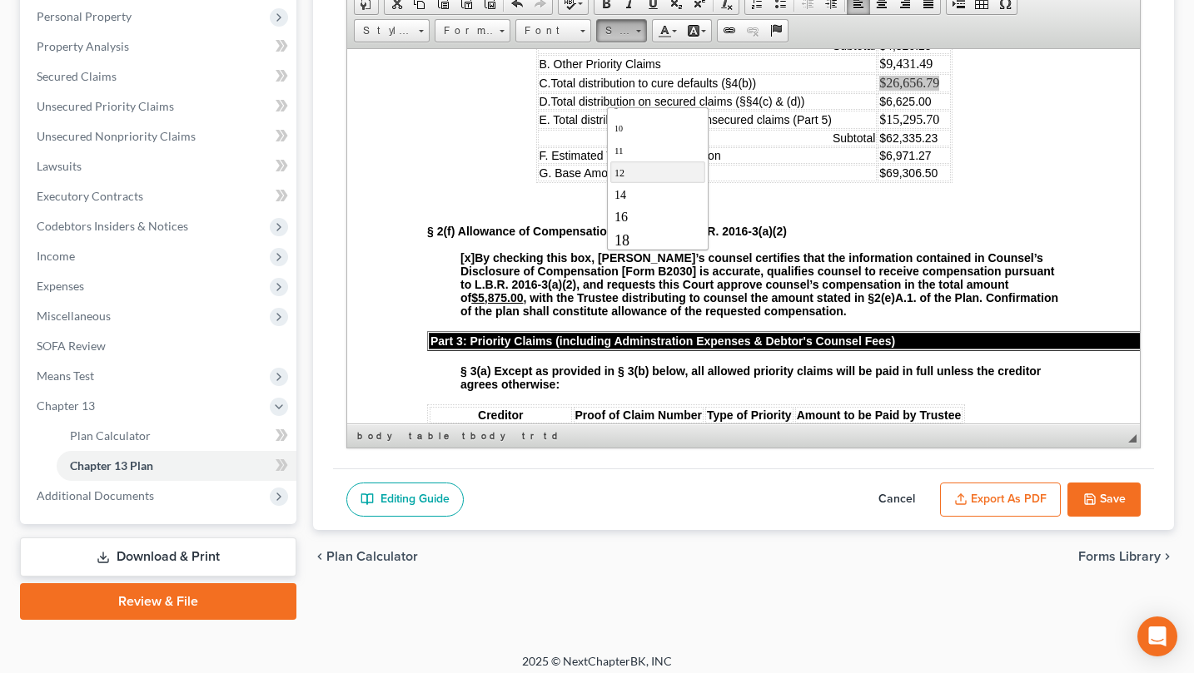
scroll to position [83, 0]
click at [656, 201] on link "16" at bounding box center [656, 190] width 95 height 22
drag, startPoint x: 921, startPoint y: 261, endPoint x: 847, endPoint y: 260, distance: 74.9
click at [876, 128] on td "$15,295.70" at bounding box center [912, 119] width 72 height 18
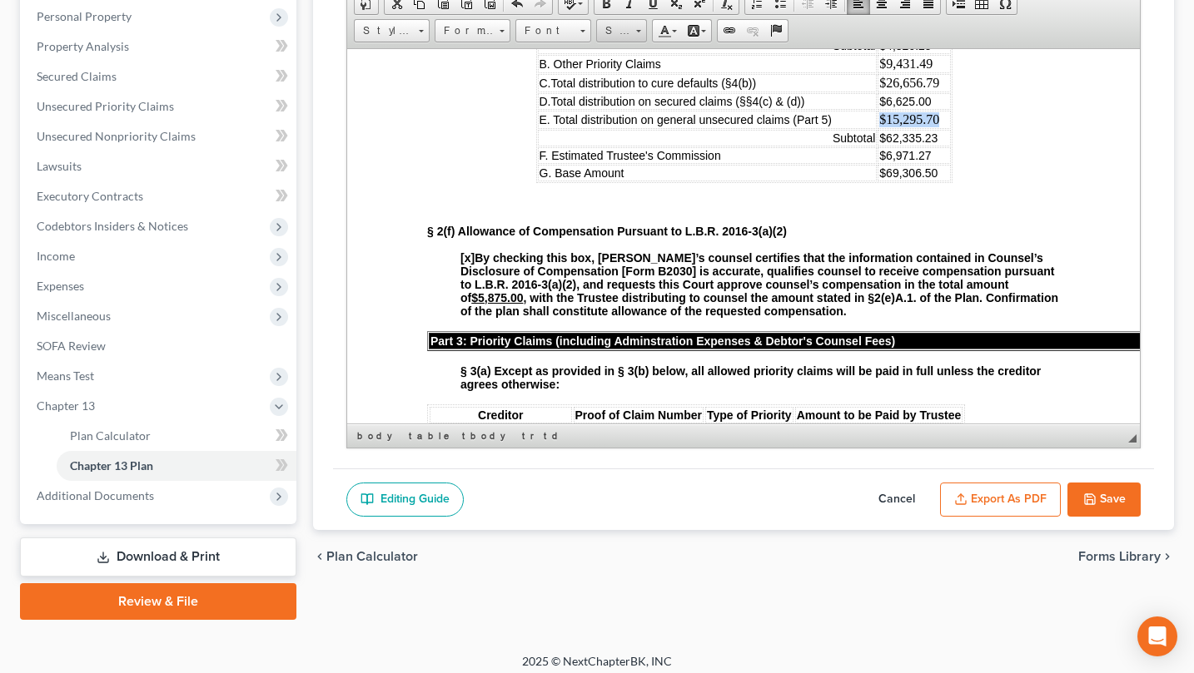
click at [647, 42] on link "Size" at bounding box center [621, 30] width 51 height 23
click at [667, 201] on link "16" at bounding box center [656, 190] width 95 height 22
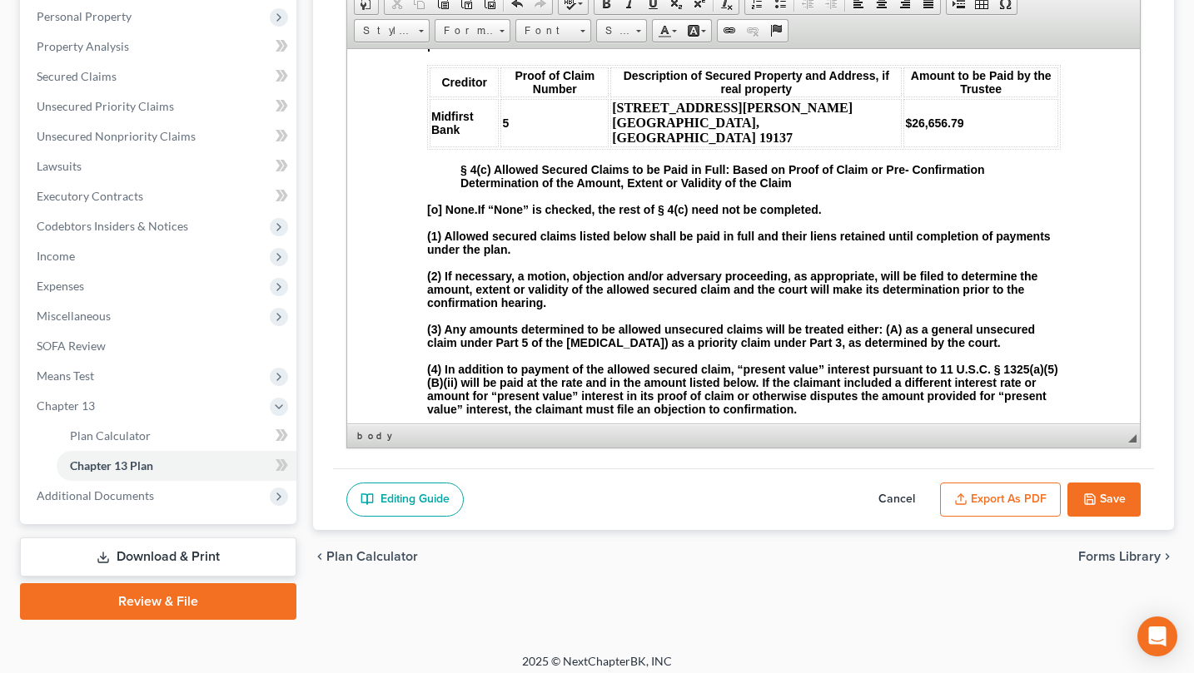
scroll to position [2164, 0]
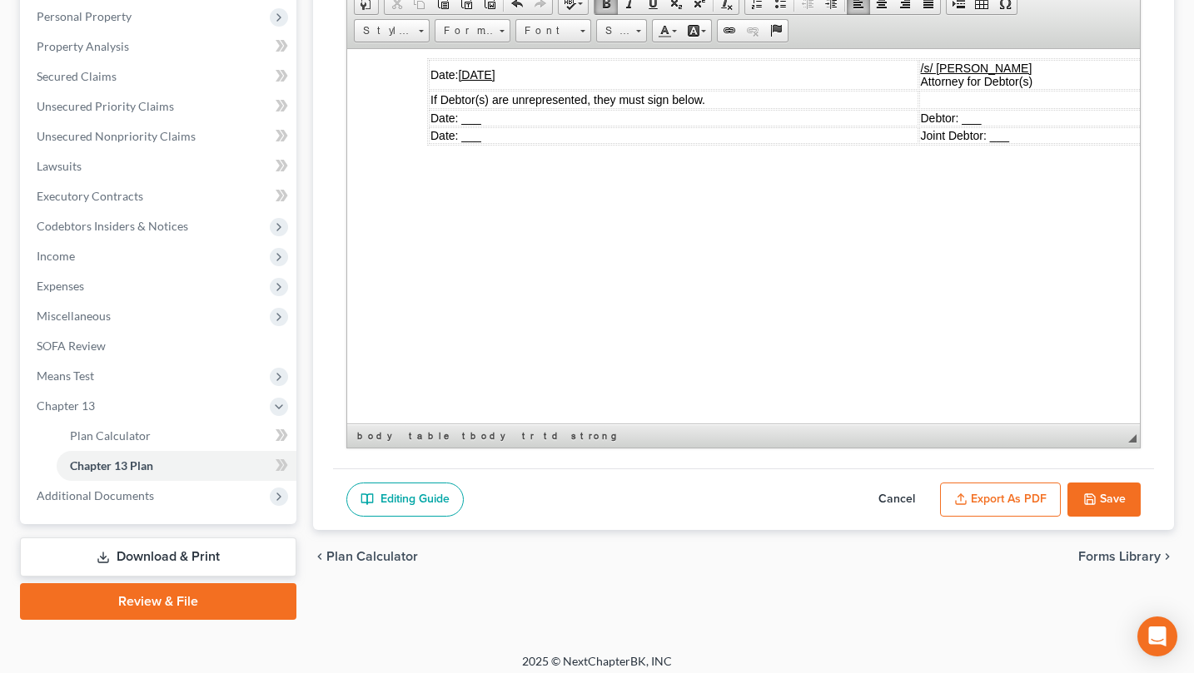
scroll to position [5494, 0]
drag, startPoint x: 430, startPoint y: 348, endPoint x: 889, endPoint y: 354, distance: 459.5
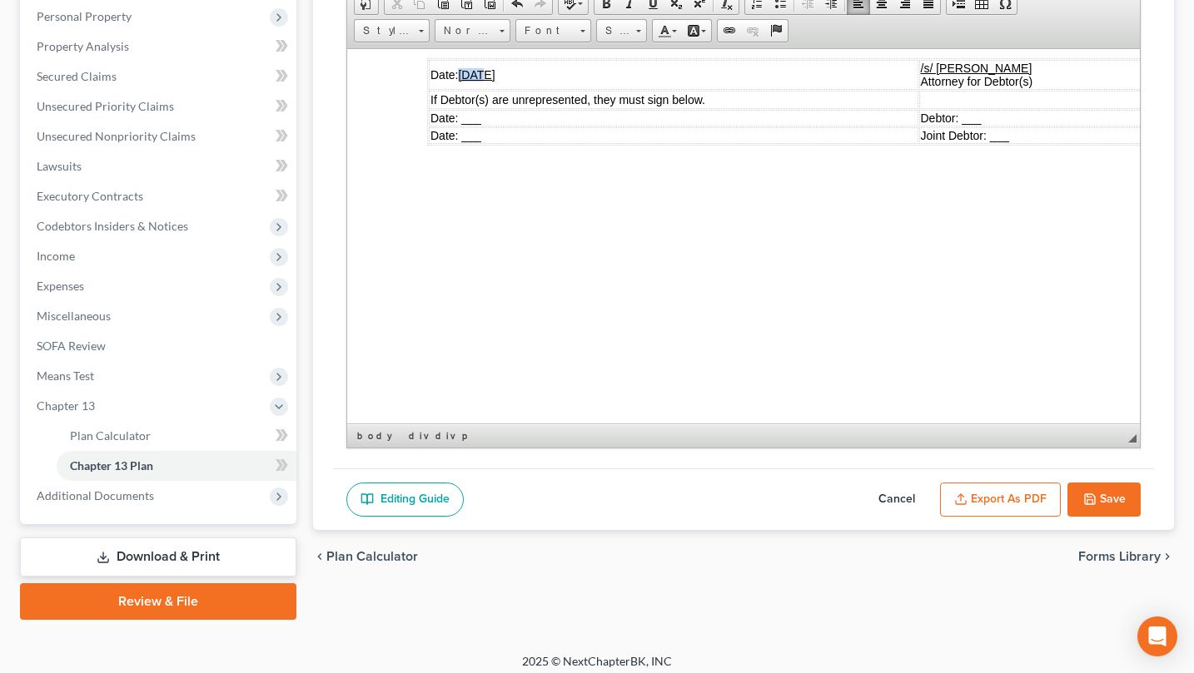
drag, startPoint x: 484, startPoint y: 244, endPoint x: 462, endPoint y: 244, distance: 21.6
click at [462, 81] on u "[DATE]" at bounding box center [475, 73] width 37 height 13
click at [1067, 518] on button "Save" at bounding box center [1103, 500] width 73 height 35
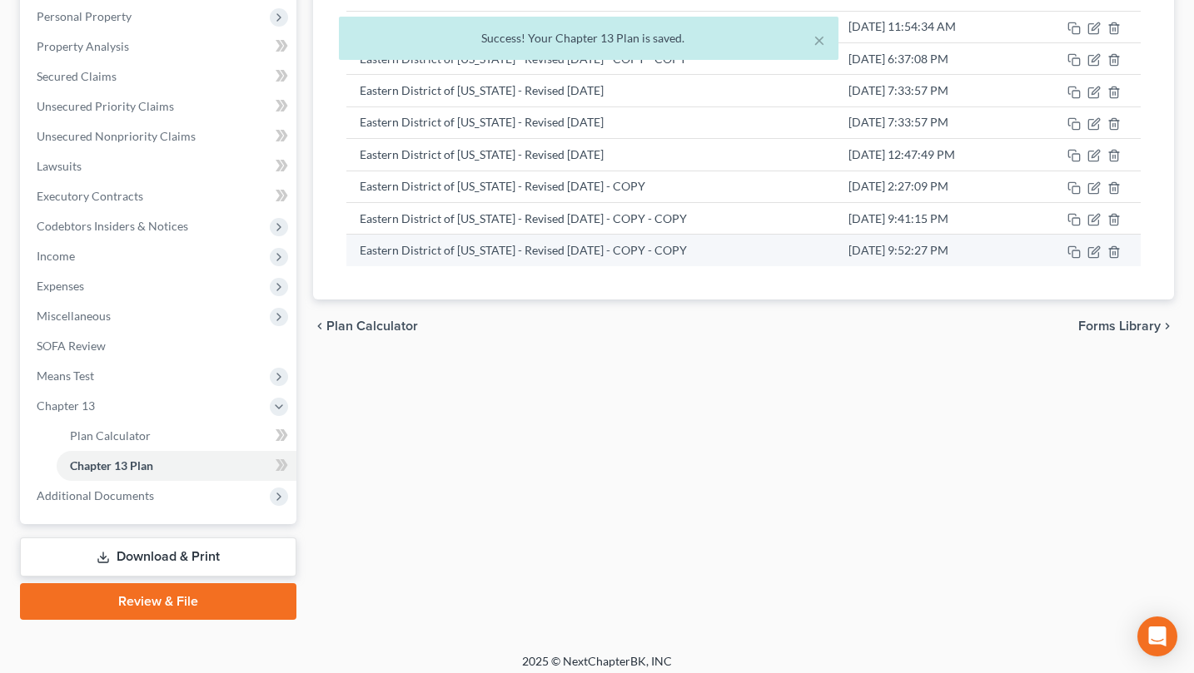
click at [1080, 266] on td at bounding box center [1080, 251] width 120 height 32
click at [1087, 259] on icon "button" at bounding box center [1093, 252] width 13 height 13
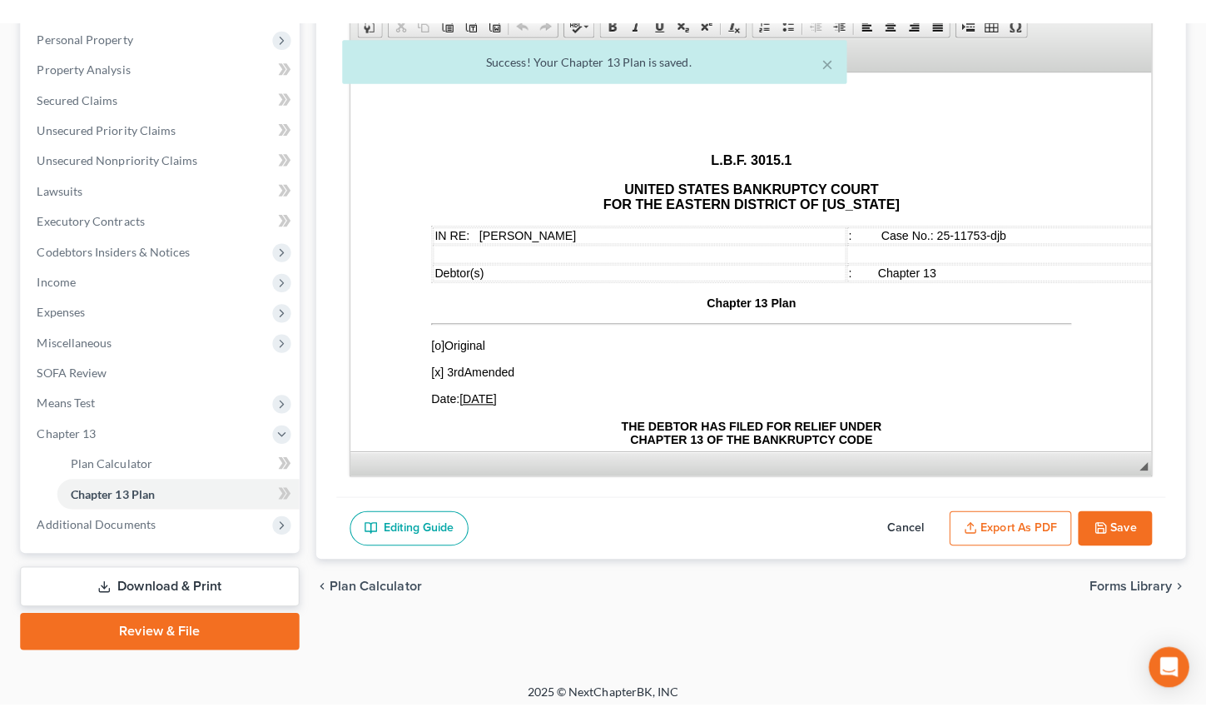
scroll to position [0, 0]
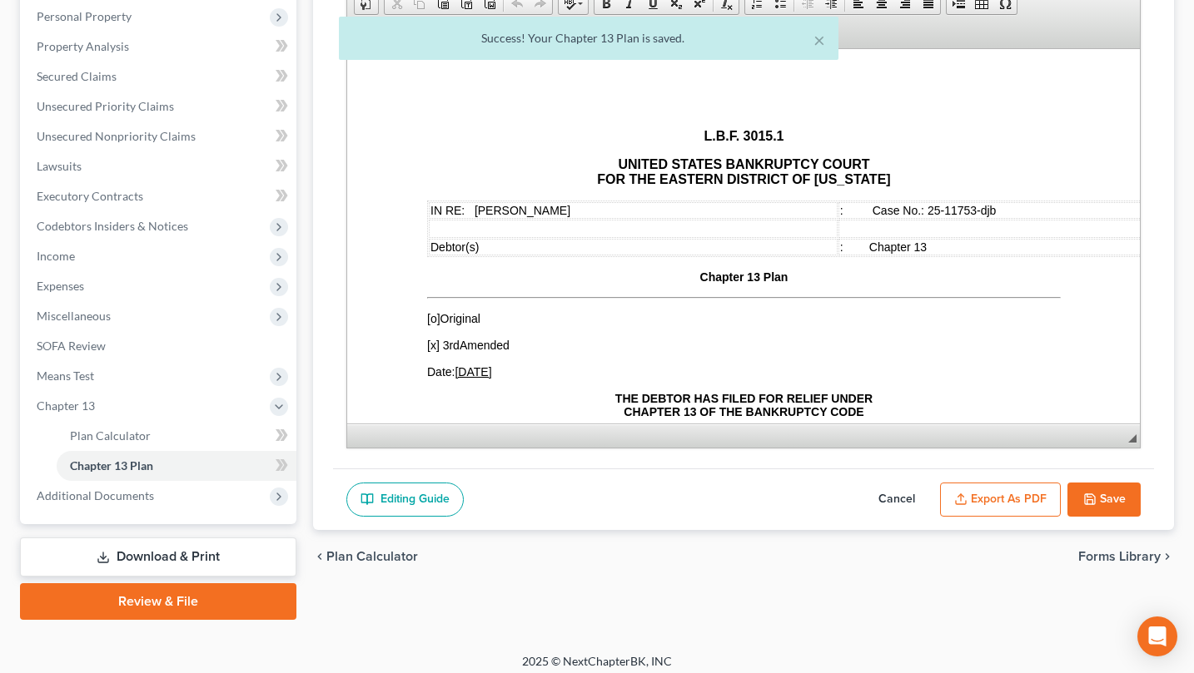
click at [987, 518] on button "Export as PDF" at bounding box center [1000, 500] width 121 height 35
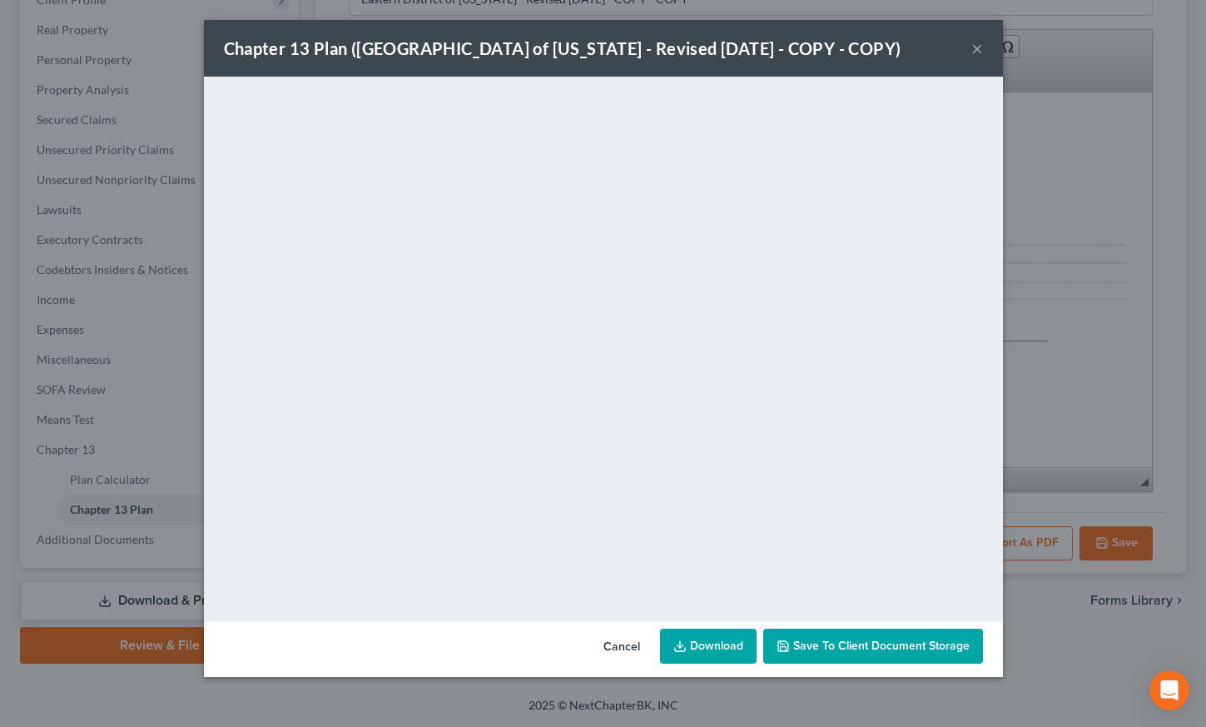
click at [757, 663] on link "Download" at bounding box center [708, 645] width 97 height 35
